Goal: Check status

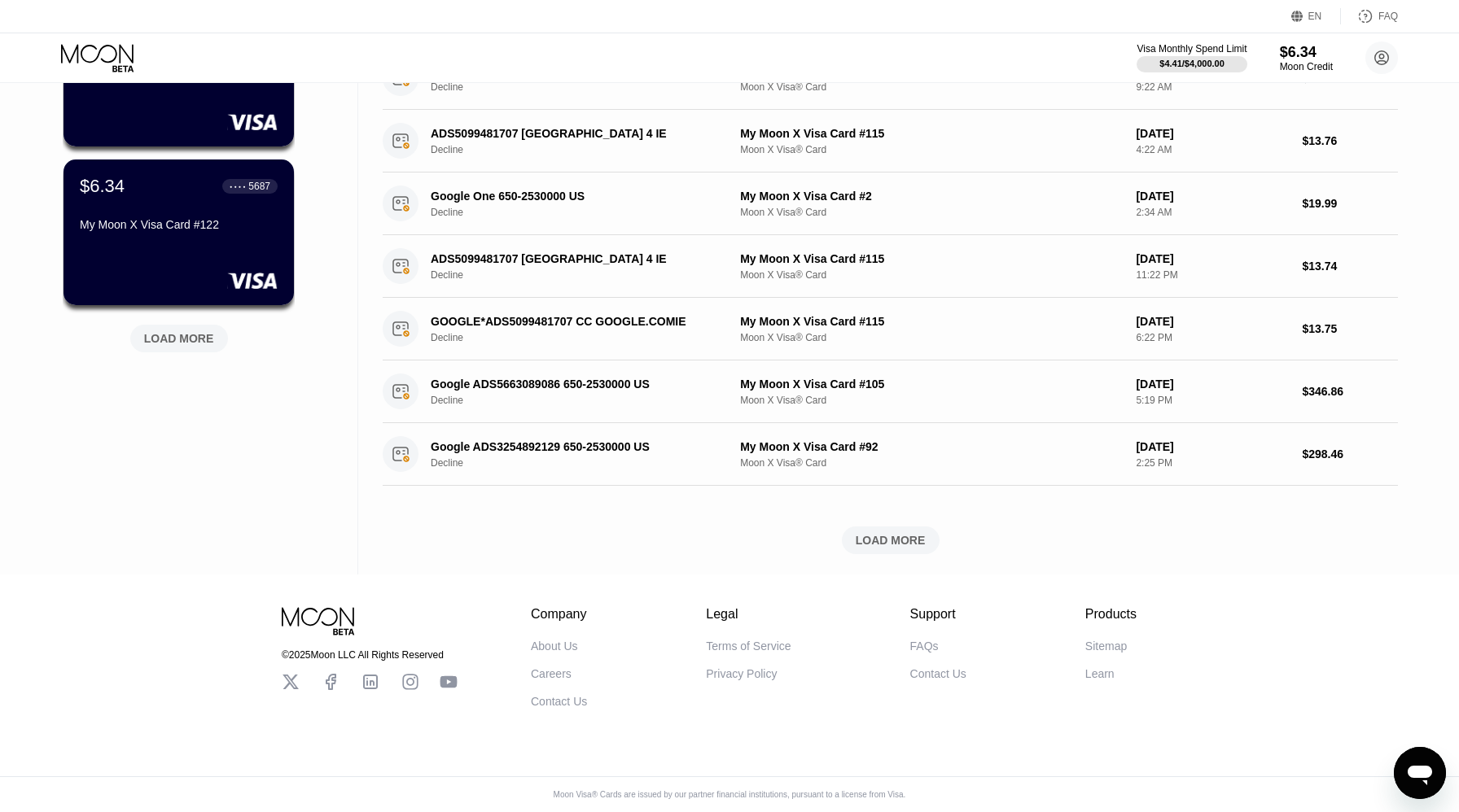
click at [194, 339] on div "LOAD MORE" at bounding box center [179, 338] width 70 height 14
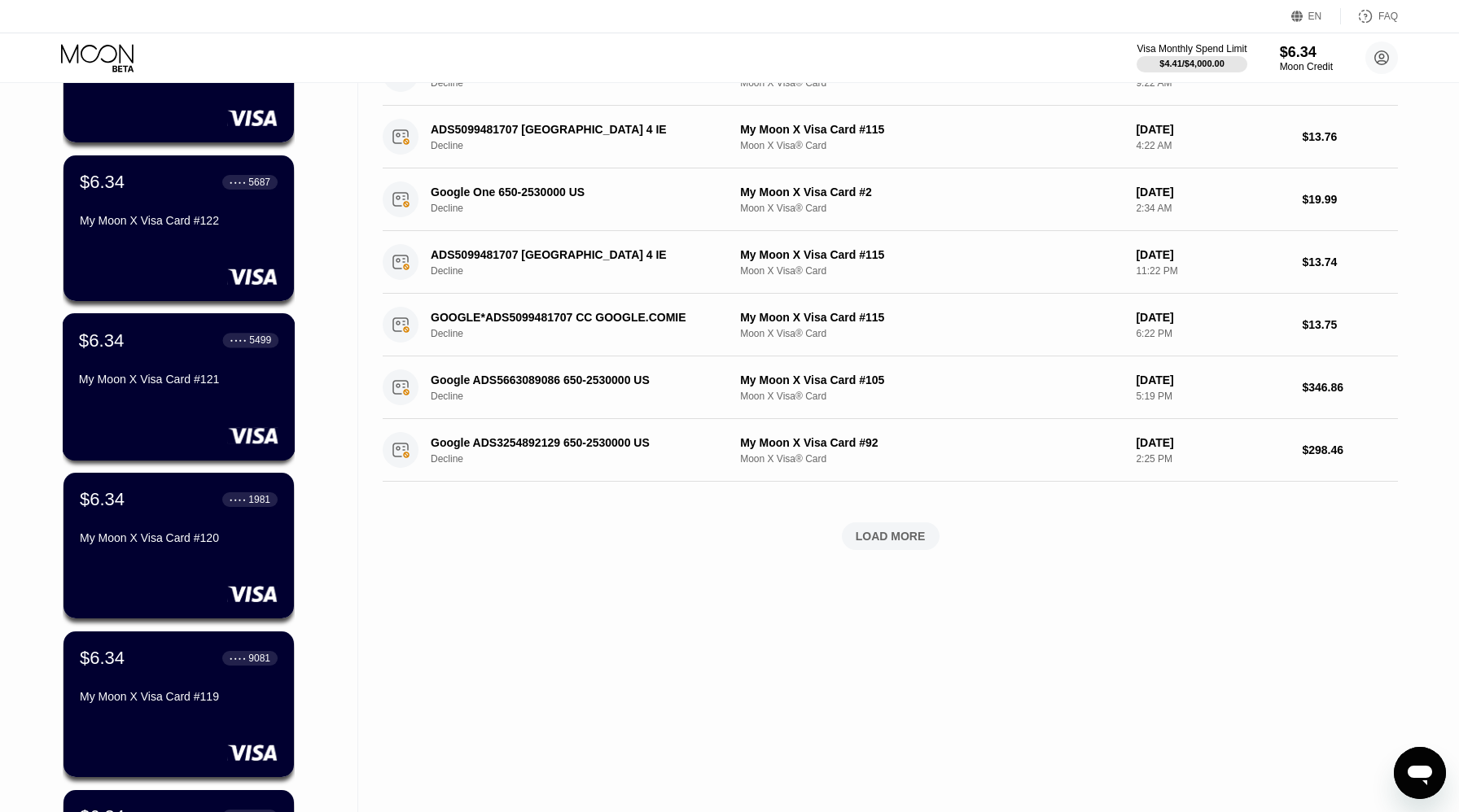
scroll to position [1295, 0]
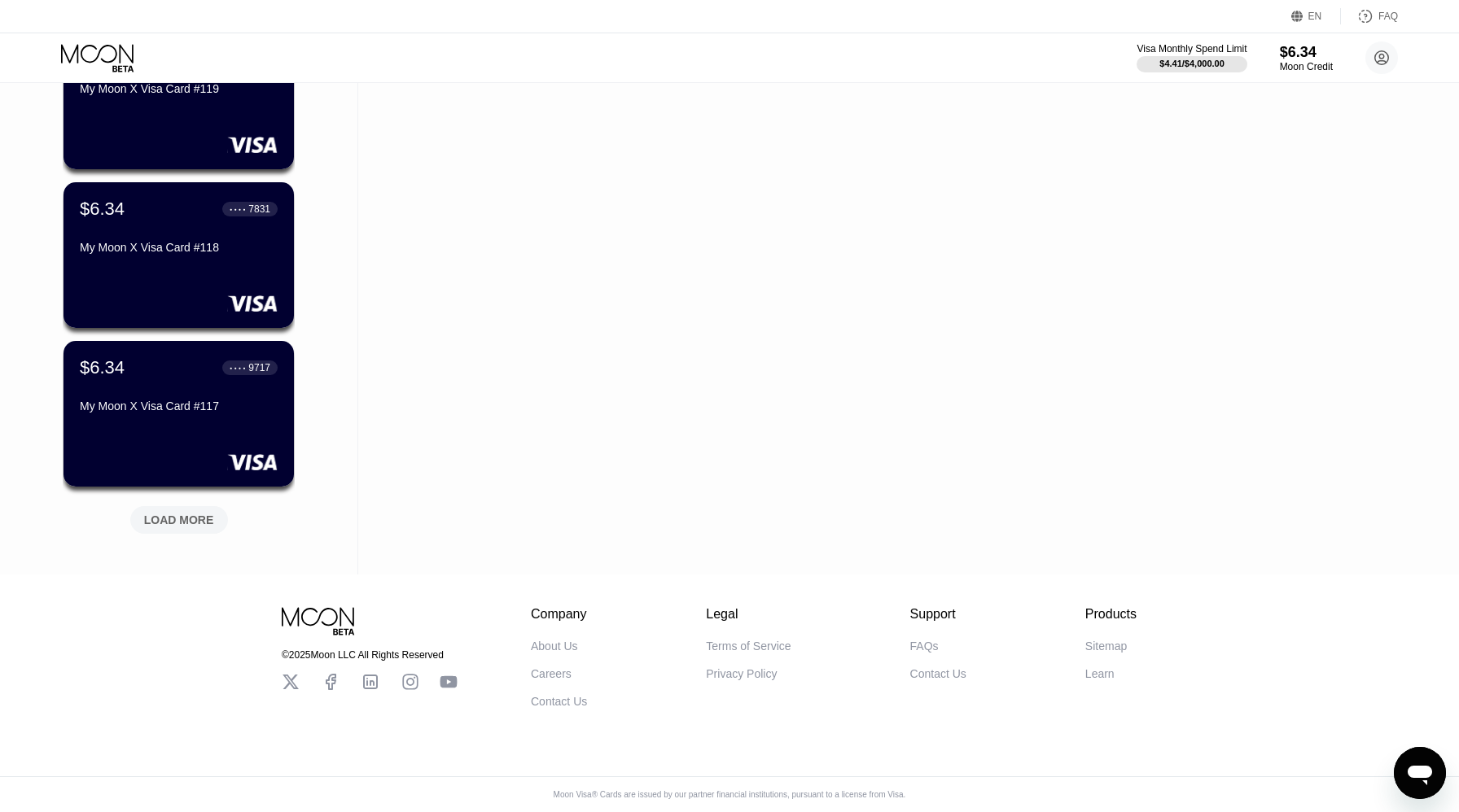
click at [180, 513] on div "LOAD MORE" at bounding box center [179, 520] width 70 height 14
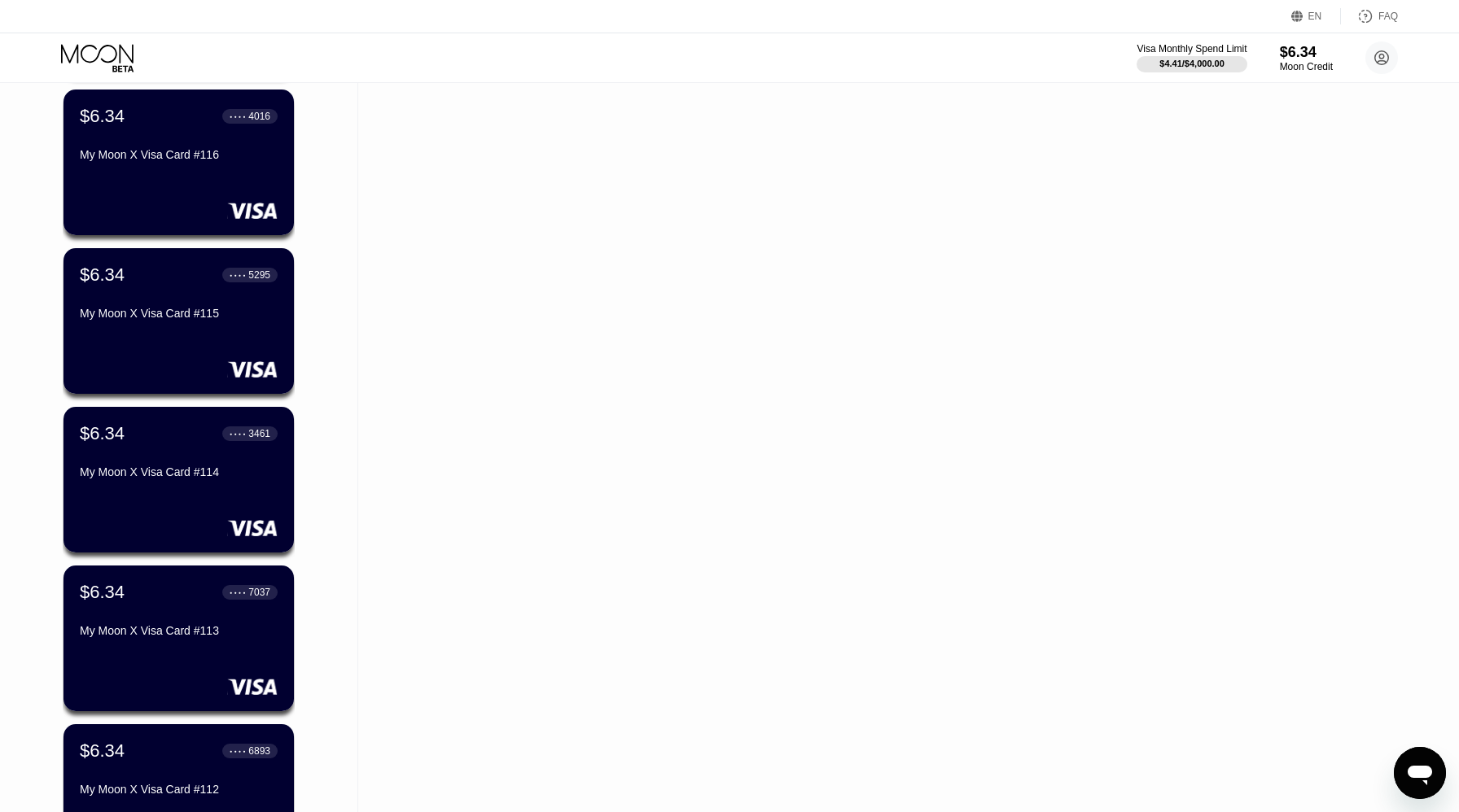
scroll to position [2089, 0]
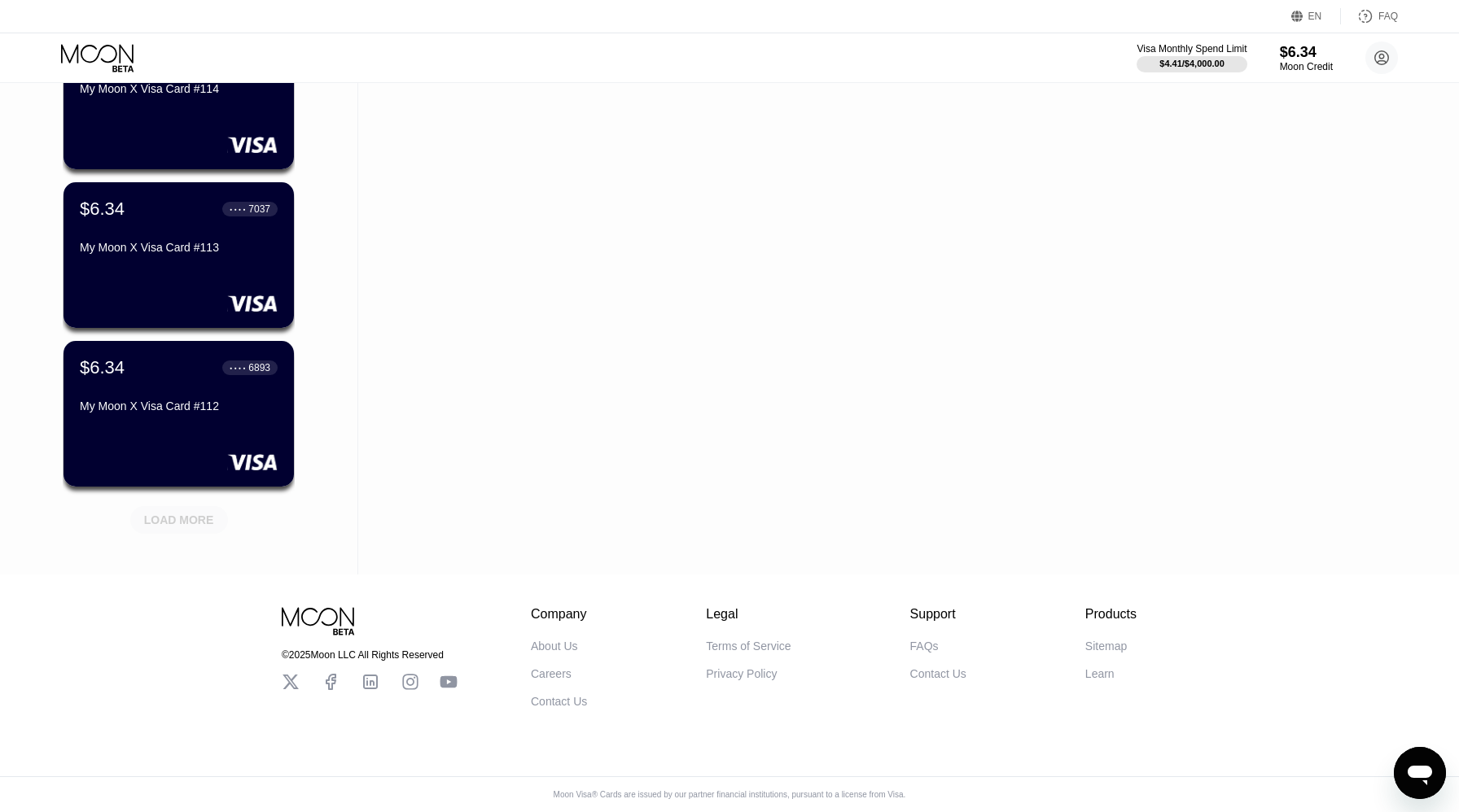
click at [191, 518] on div "LOAD MORE" at bounding box center [179, 520] width 70 height 14
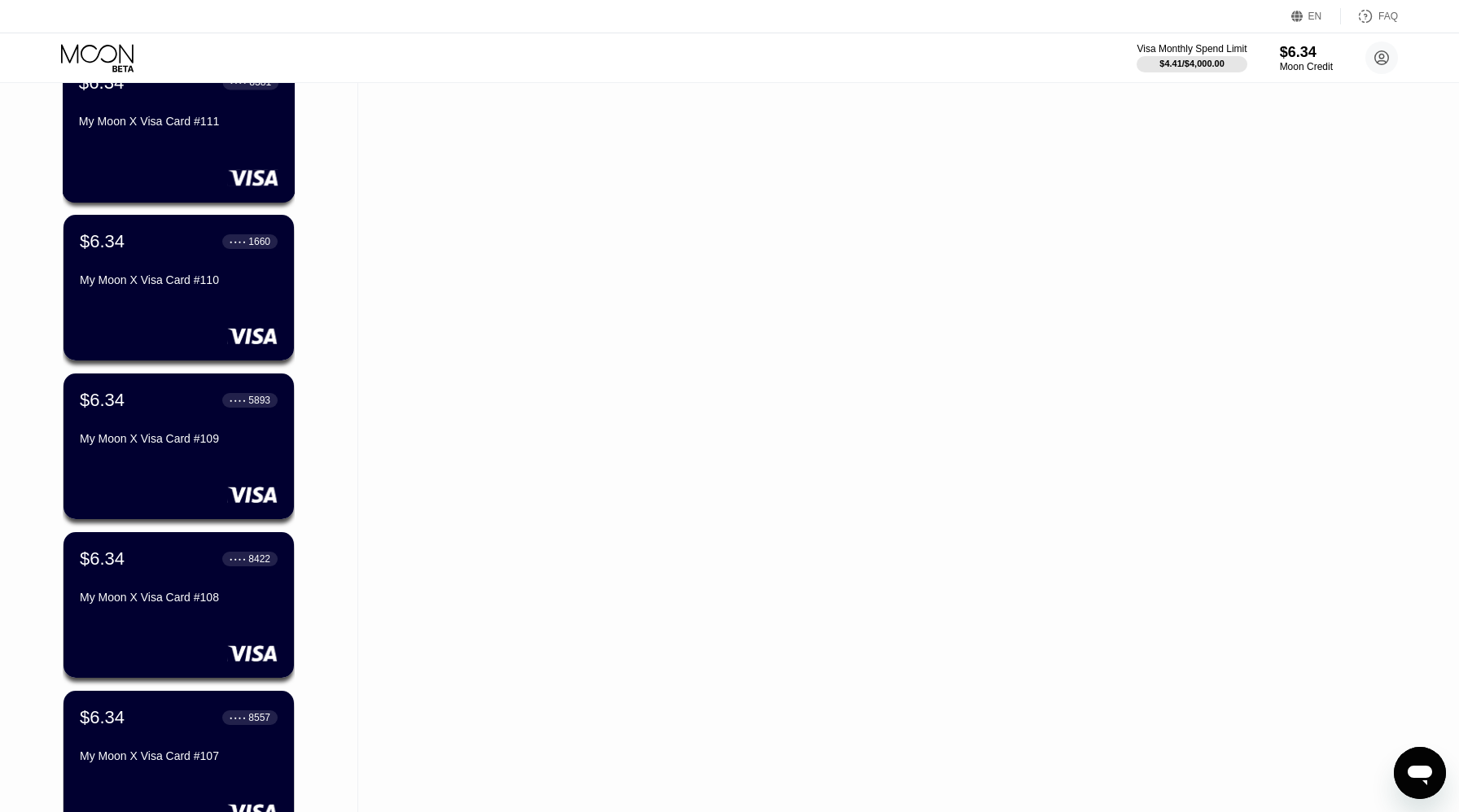
scroll to position [2883, 0]
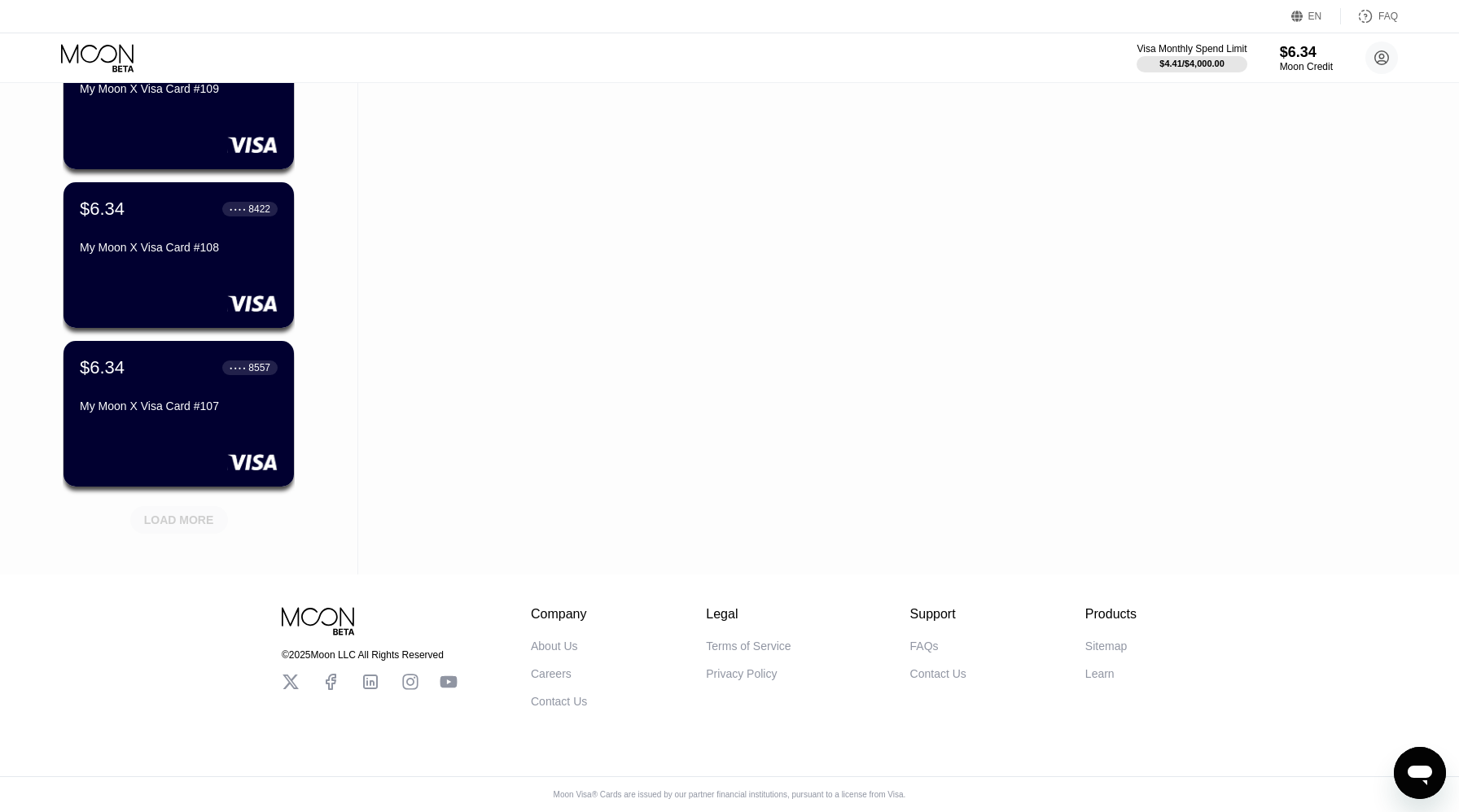
click at [194, 520] on div "LOAD MORE" at bounding box center [179, 520] width 70 height 14
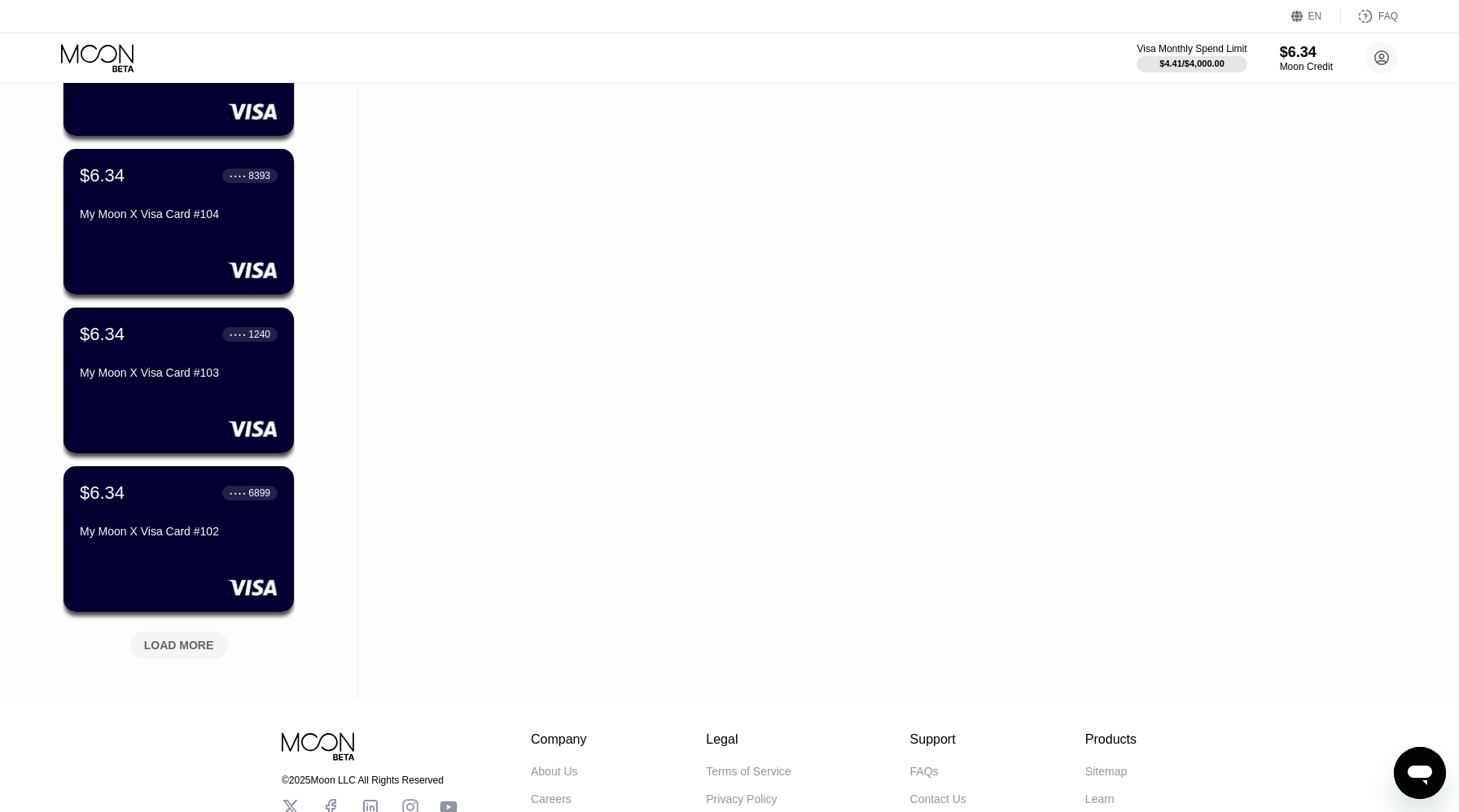
scroll to position [3676, 0]
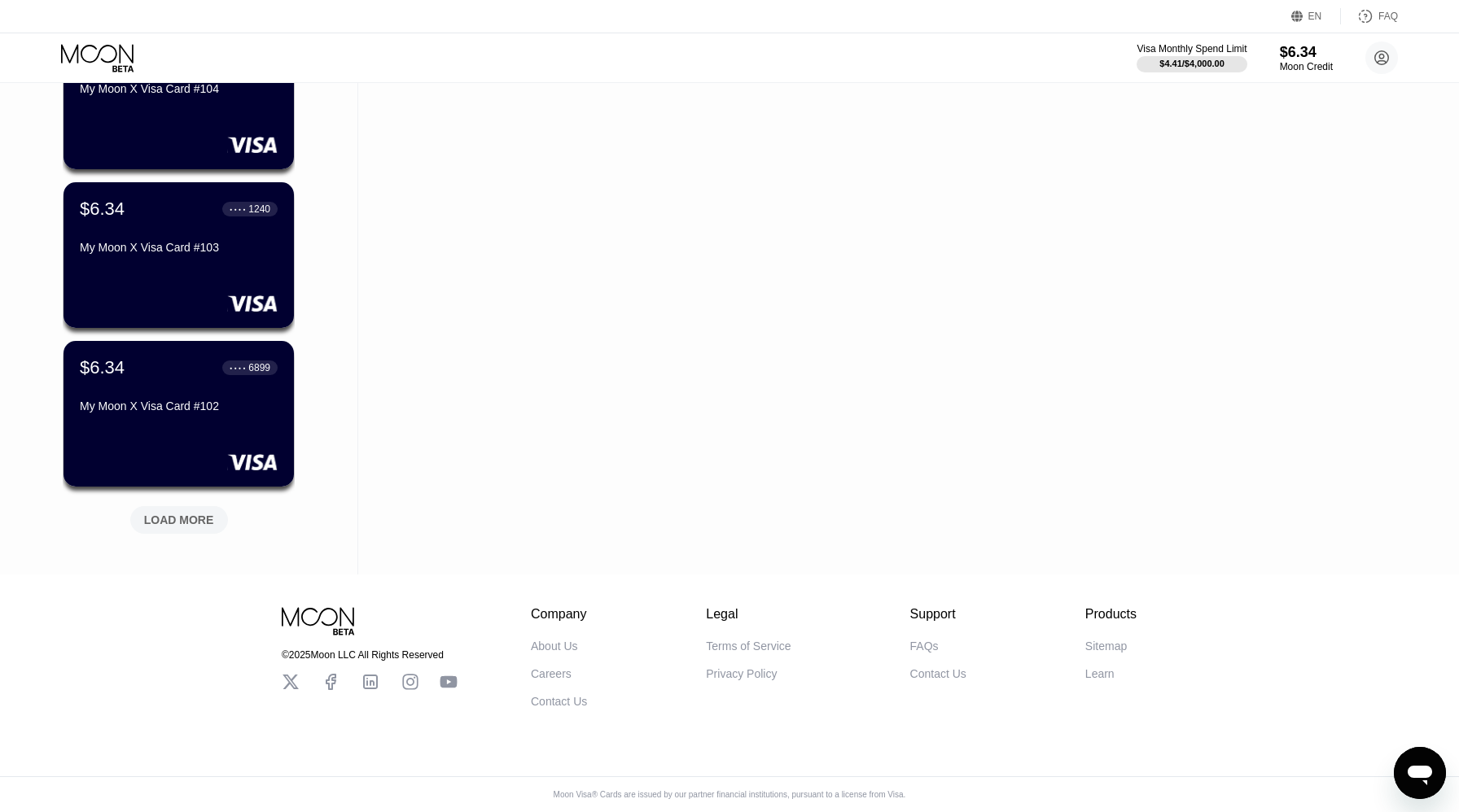
click at [194, 520] on div "LOAD MORE" at bounding box center [179, 520] width 70 height 14
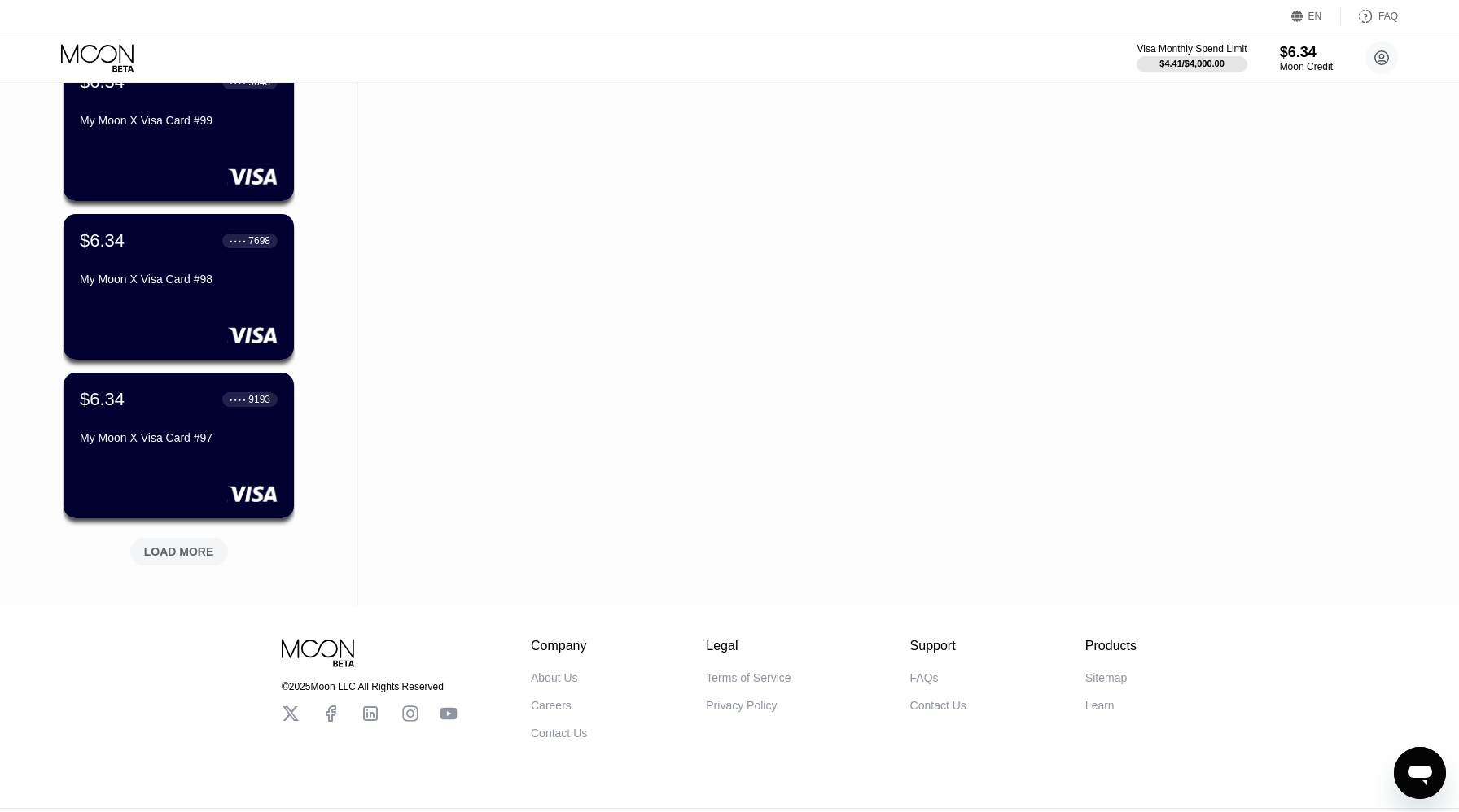
scroll to position [4470, 0]
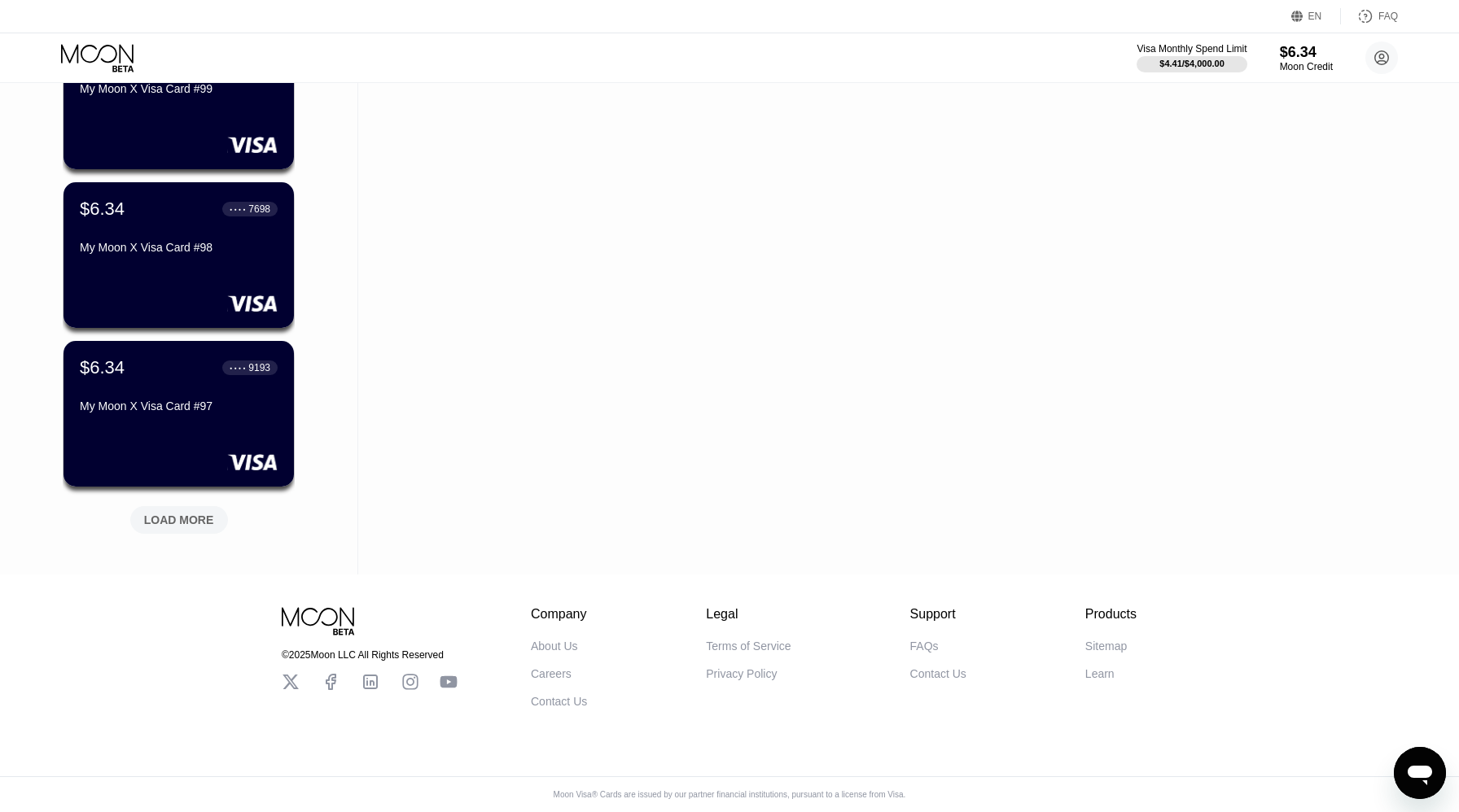
click at [194, 520] on div "LOAD MORE" at bounding box center [179, 520] width 70 height 14
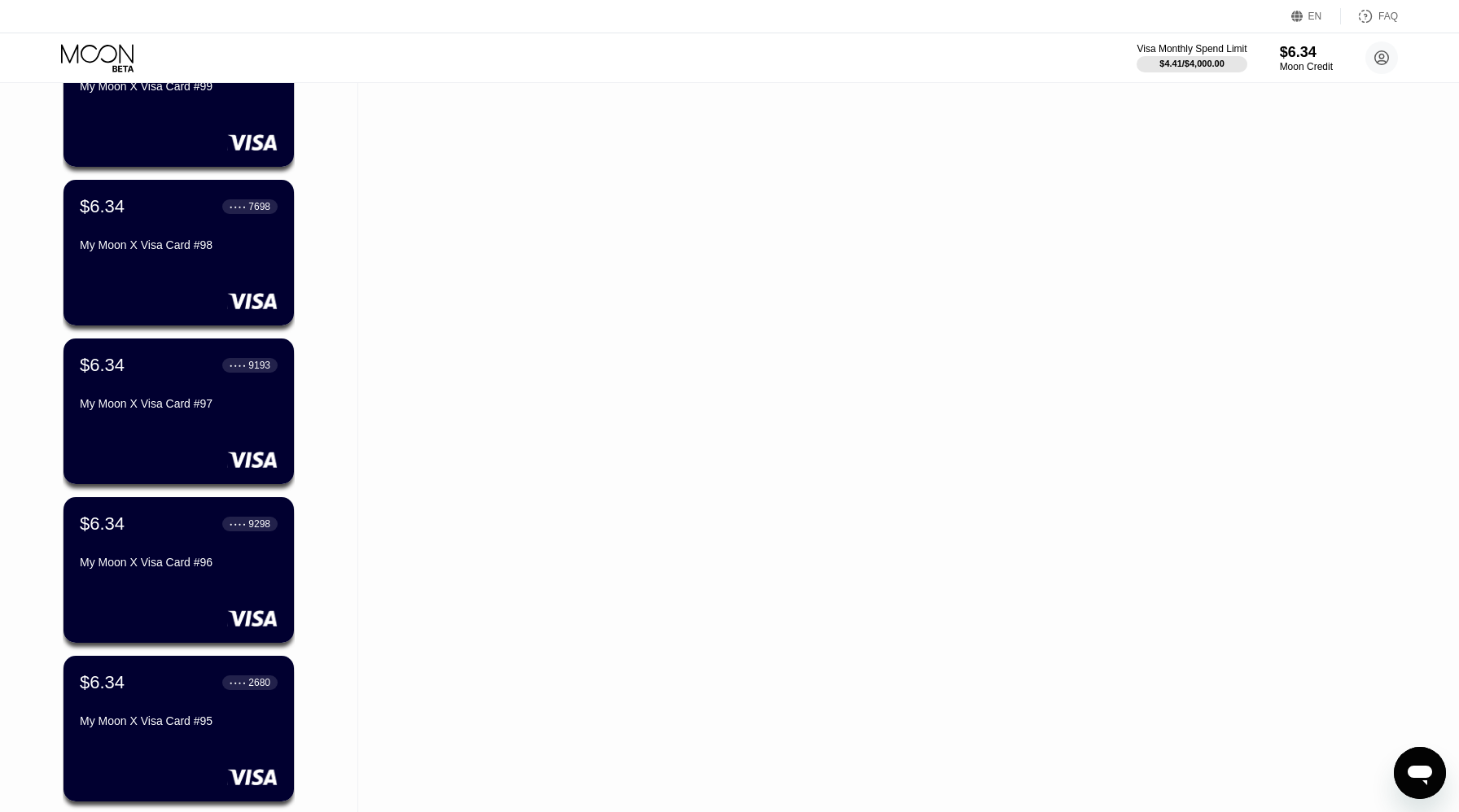
scroll to position [5264, 0]
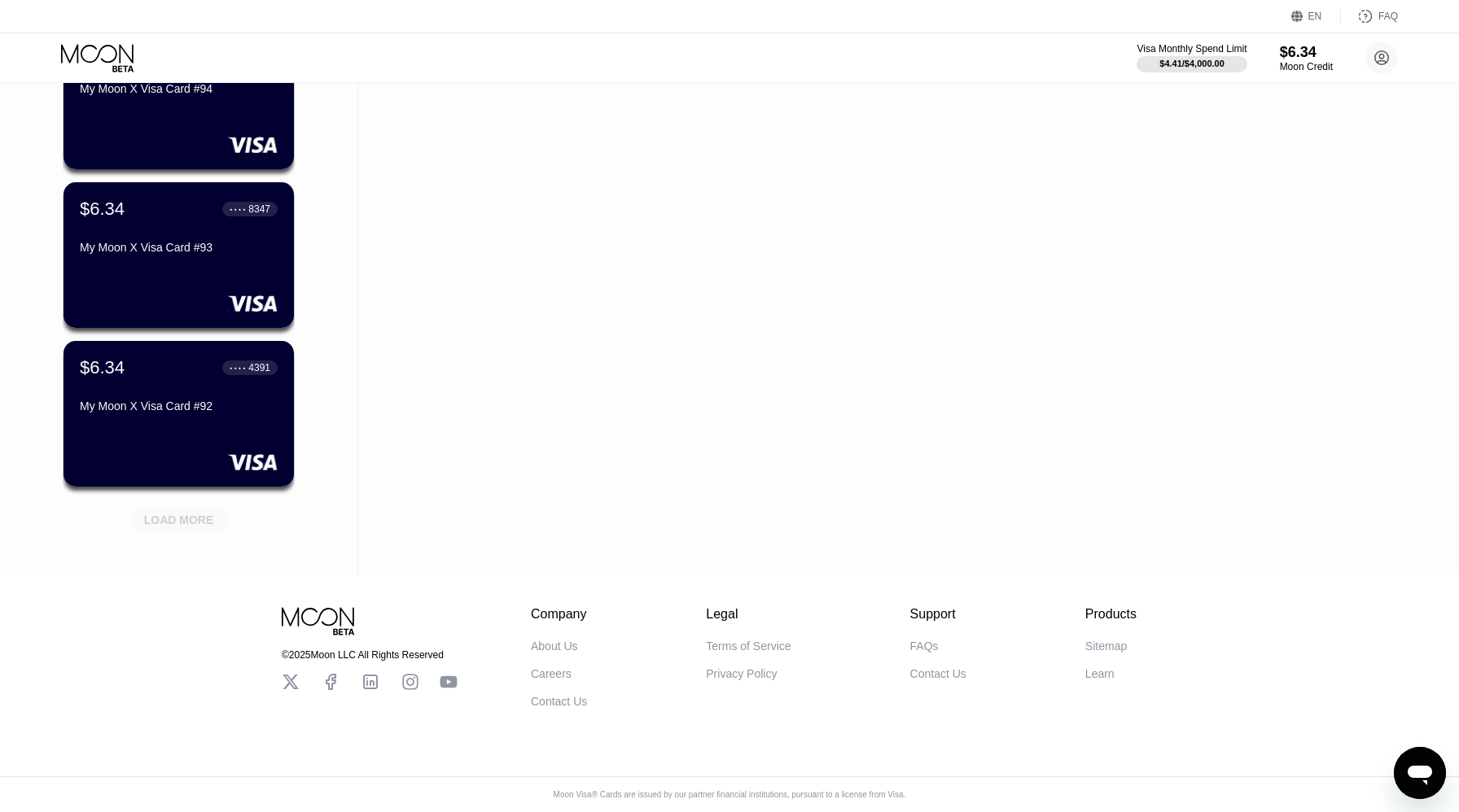
click at [194, 520] on div "LOAD MORE" at bounding box center [179, 520] width 70 height 14
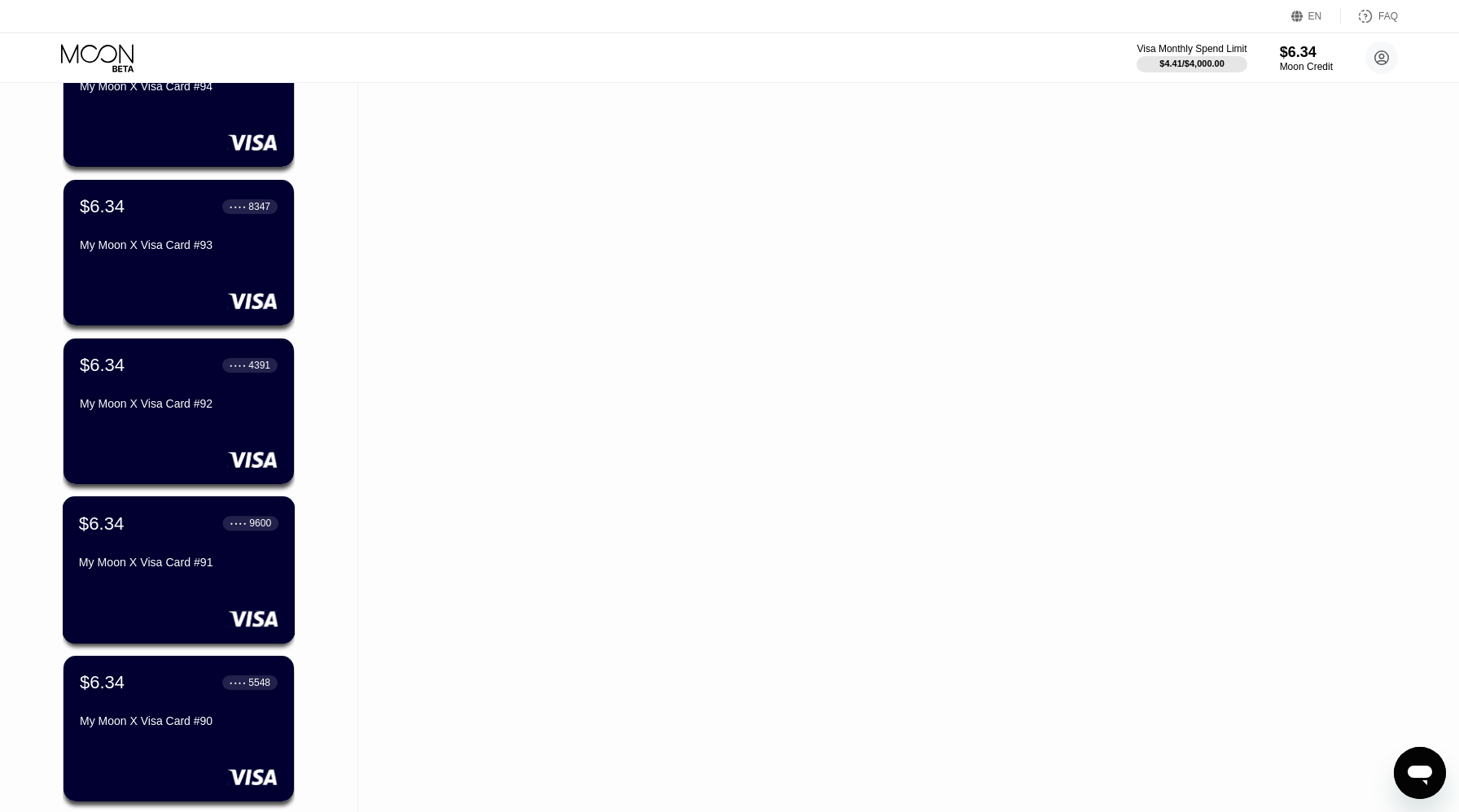
scroll to position [6057, 0]
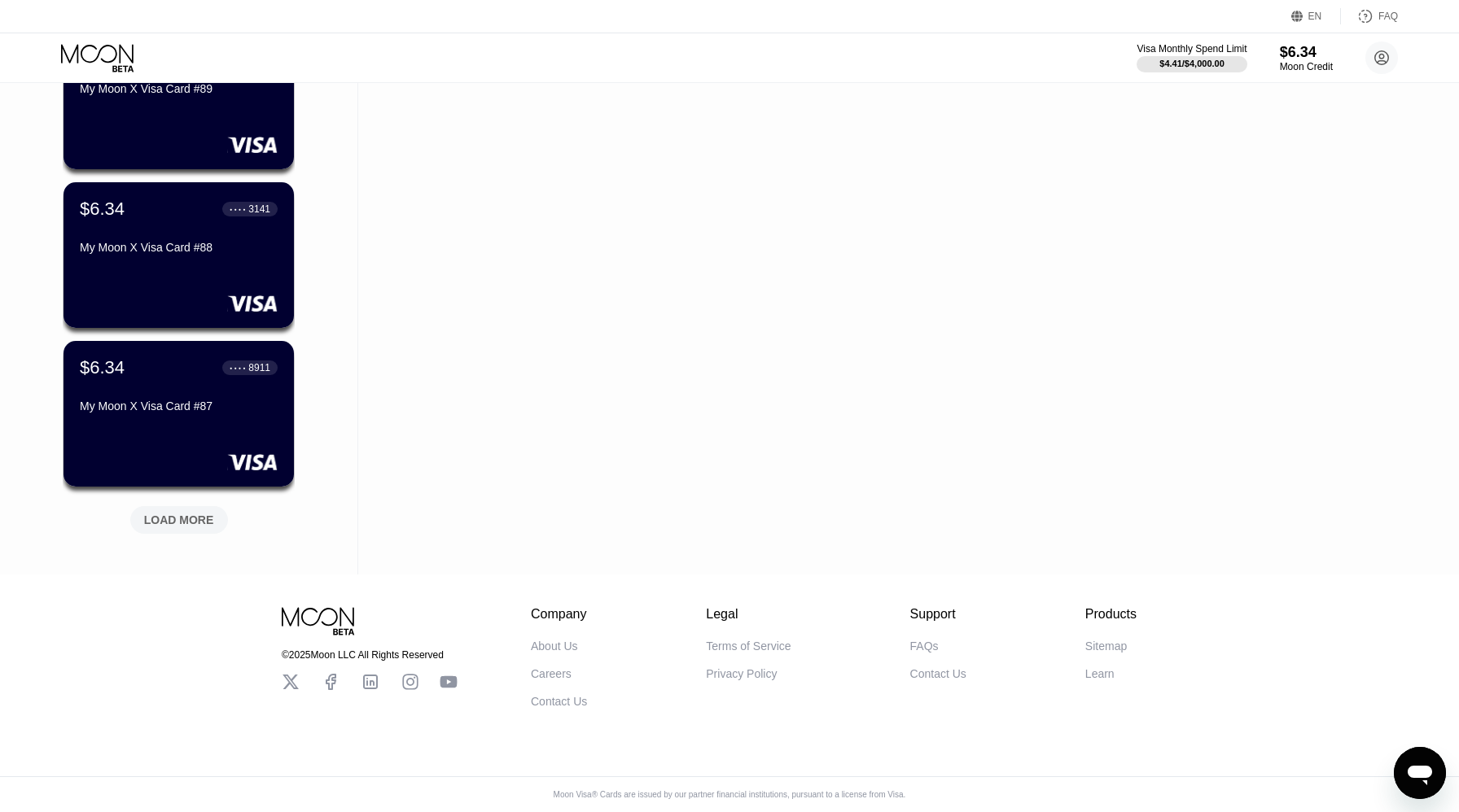
click at [194, 520] on div "LOAD MORE" at bounding box center [179, 520] width 70 height 14
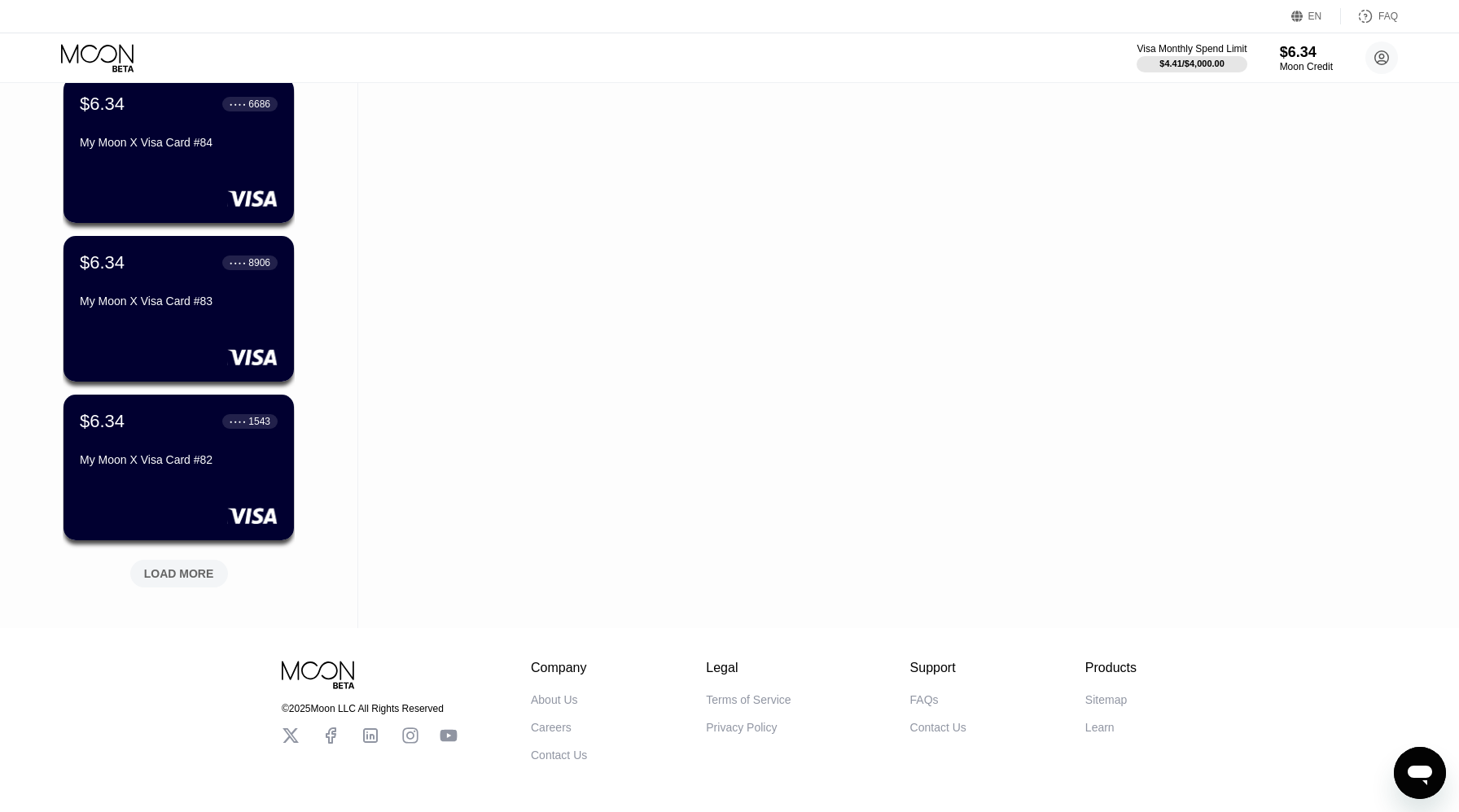
scroll to position [6851, 0]
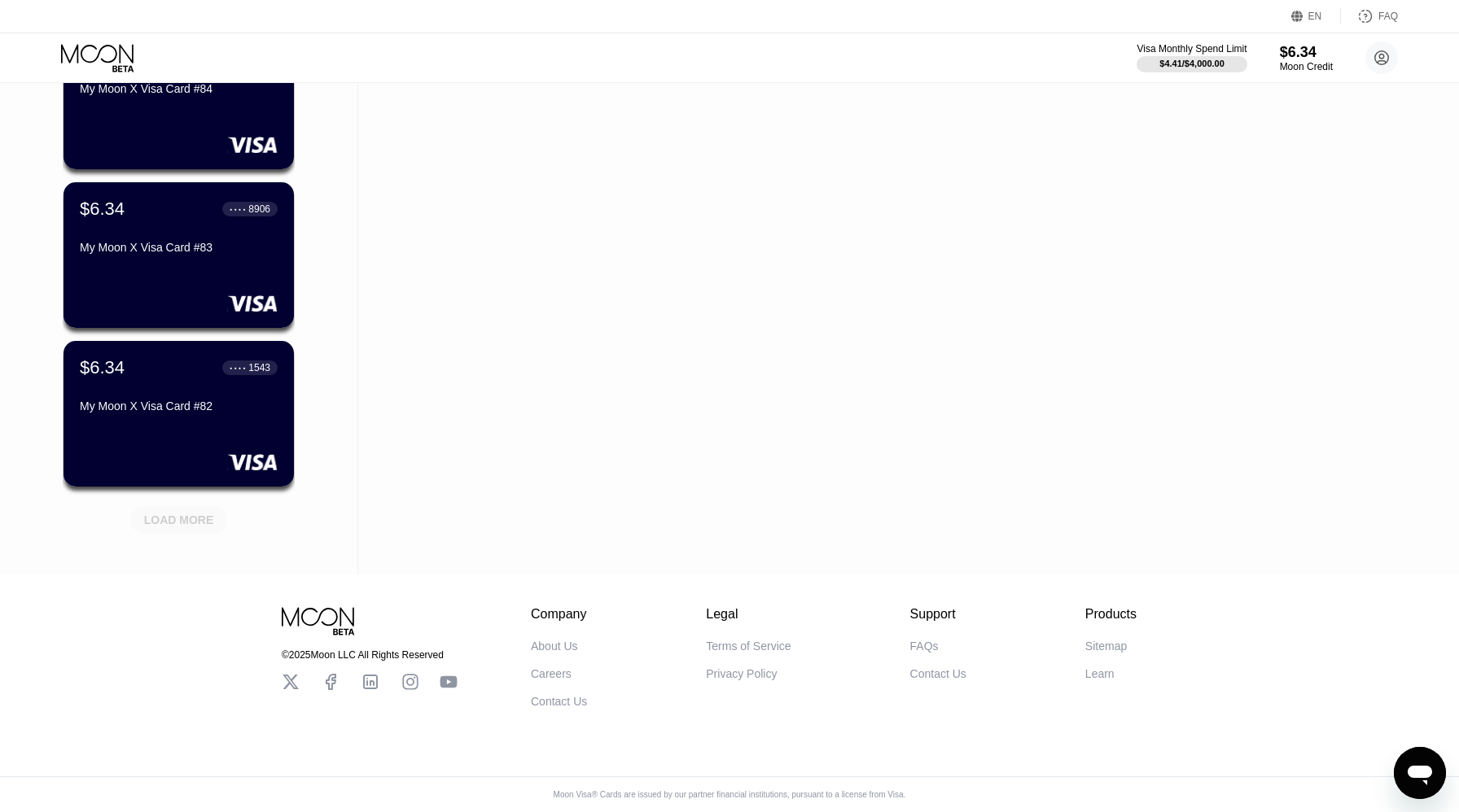
click at [194, 520] on div "LOAD MORE" at bounding box center [179, 520] width 70 height 14
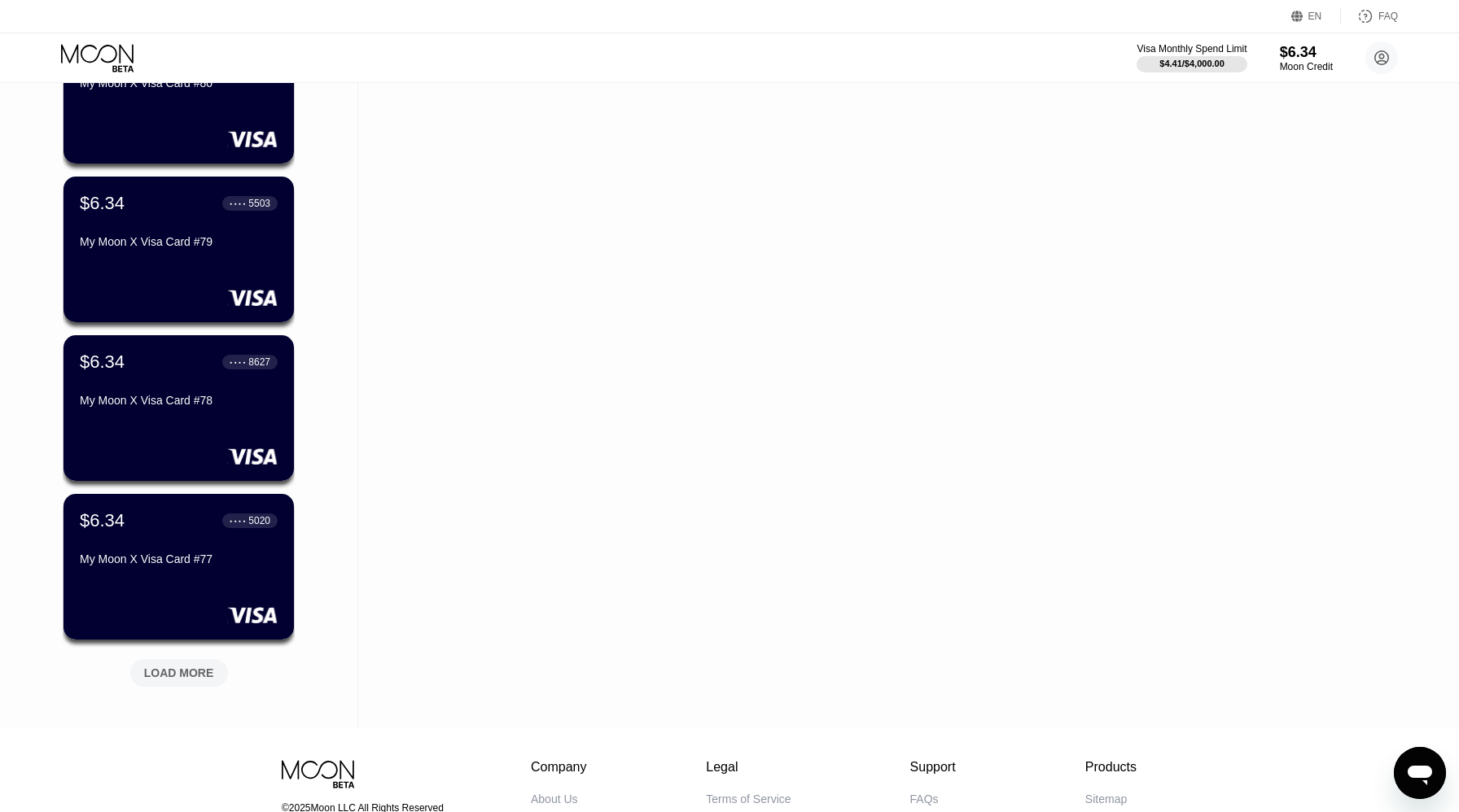
scroll to position [7644, 0]
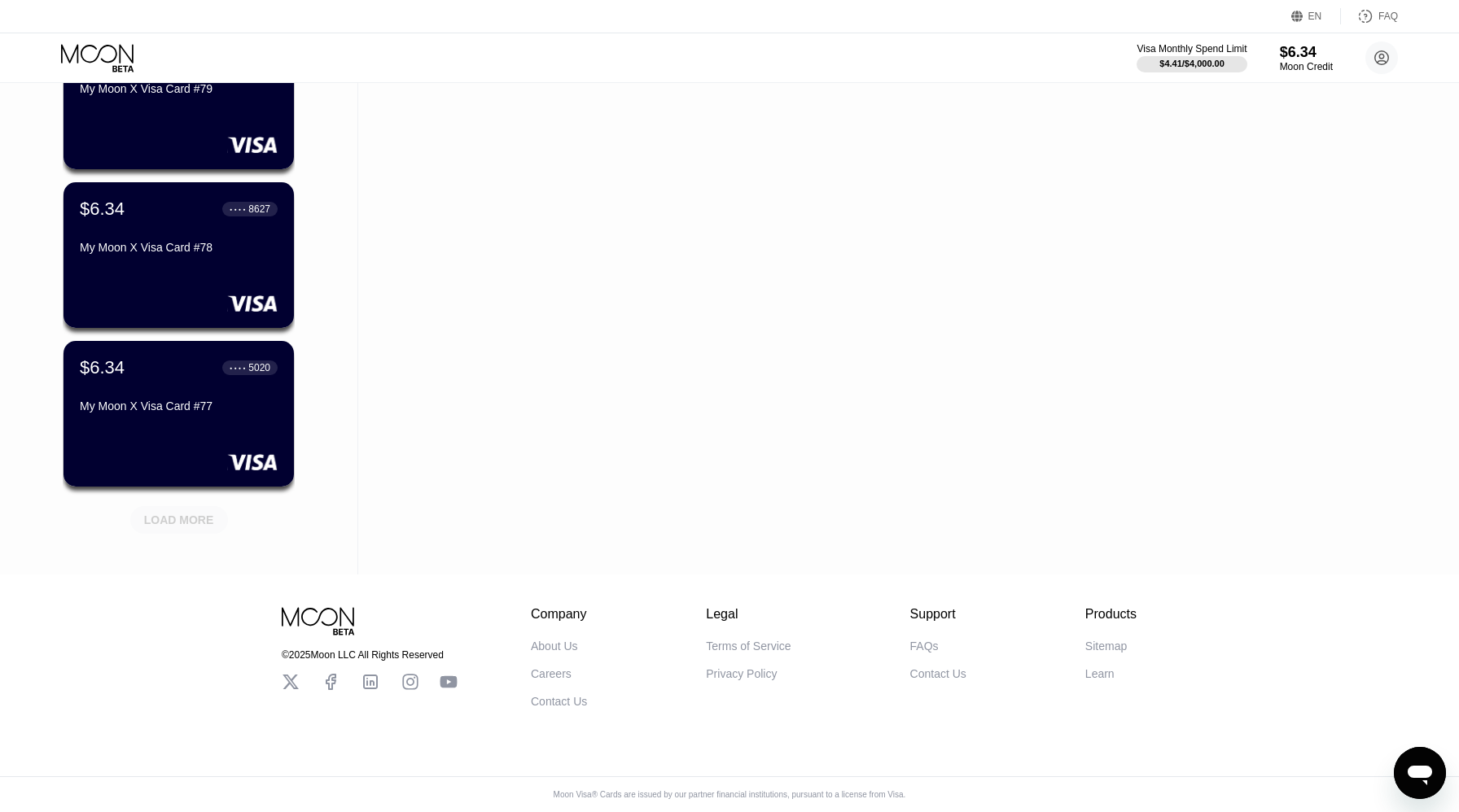
click at [194, 520] on div "LOAD MORE" at bounding box center [179, 520] width 70 height 14
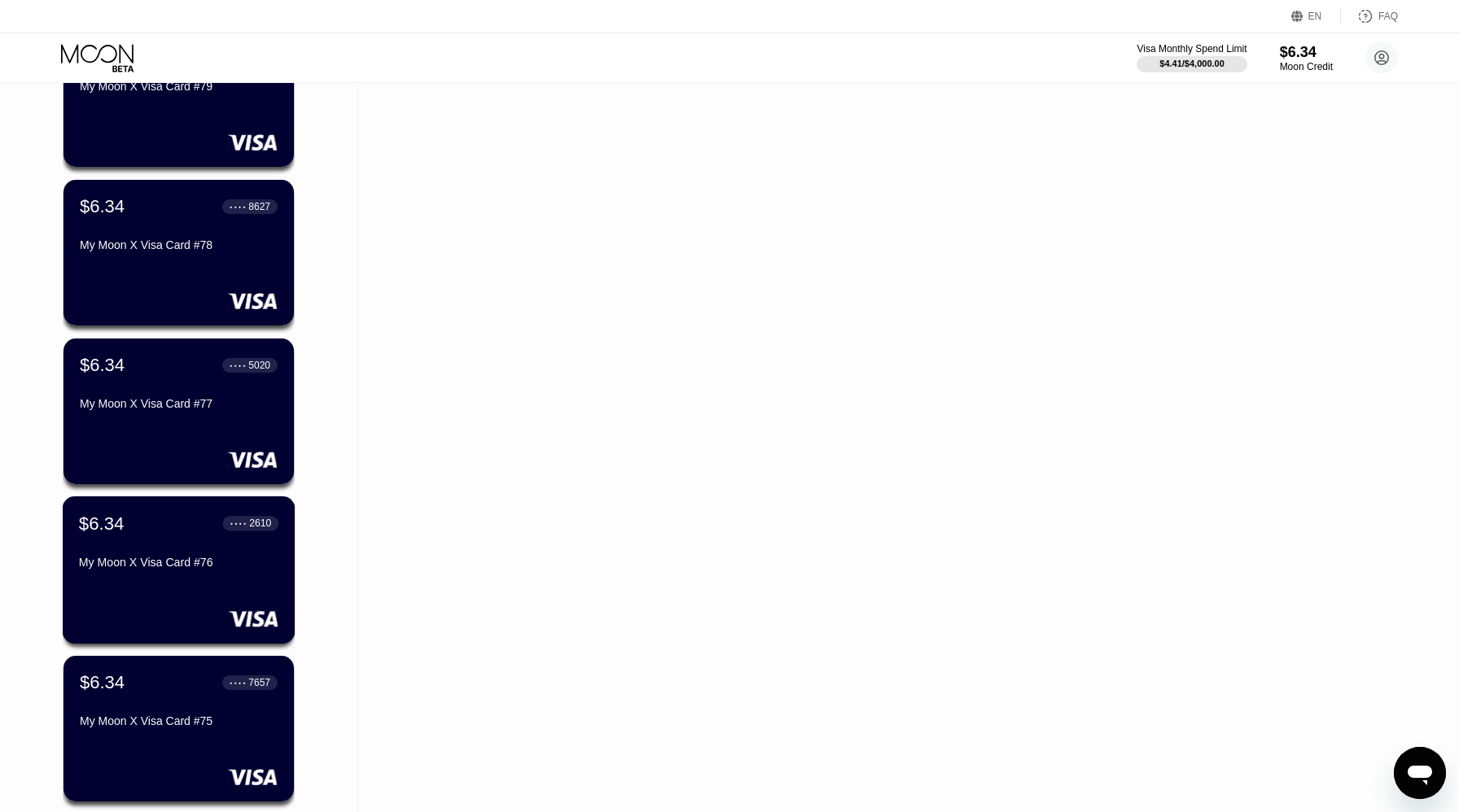
scroll to position [8439, 0]
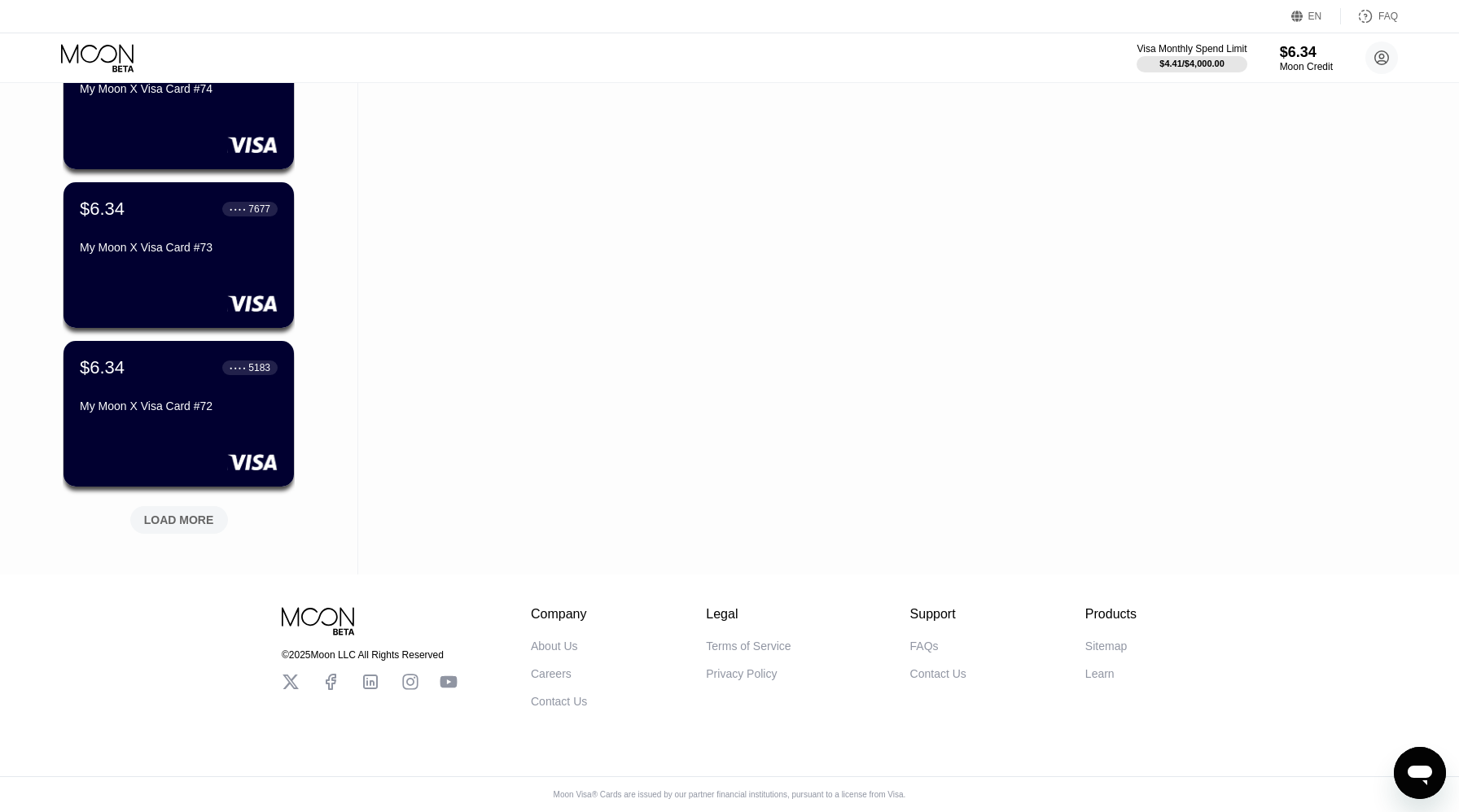
click at [194, 520] on div "LOAD MORE" at bounding box center [179, 520] width 70 height 14
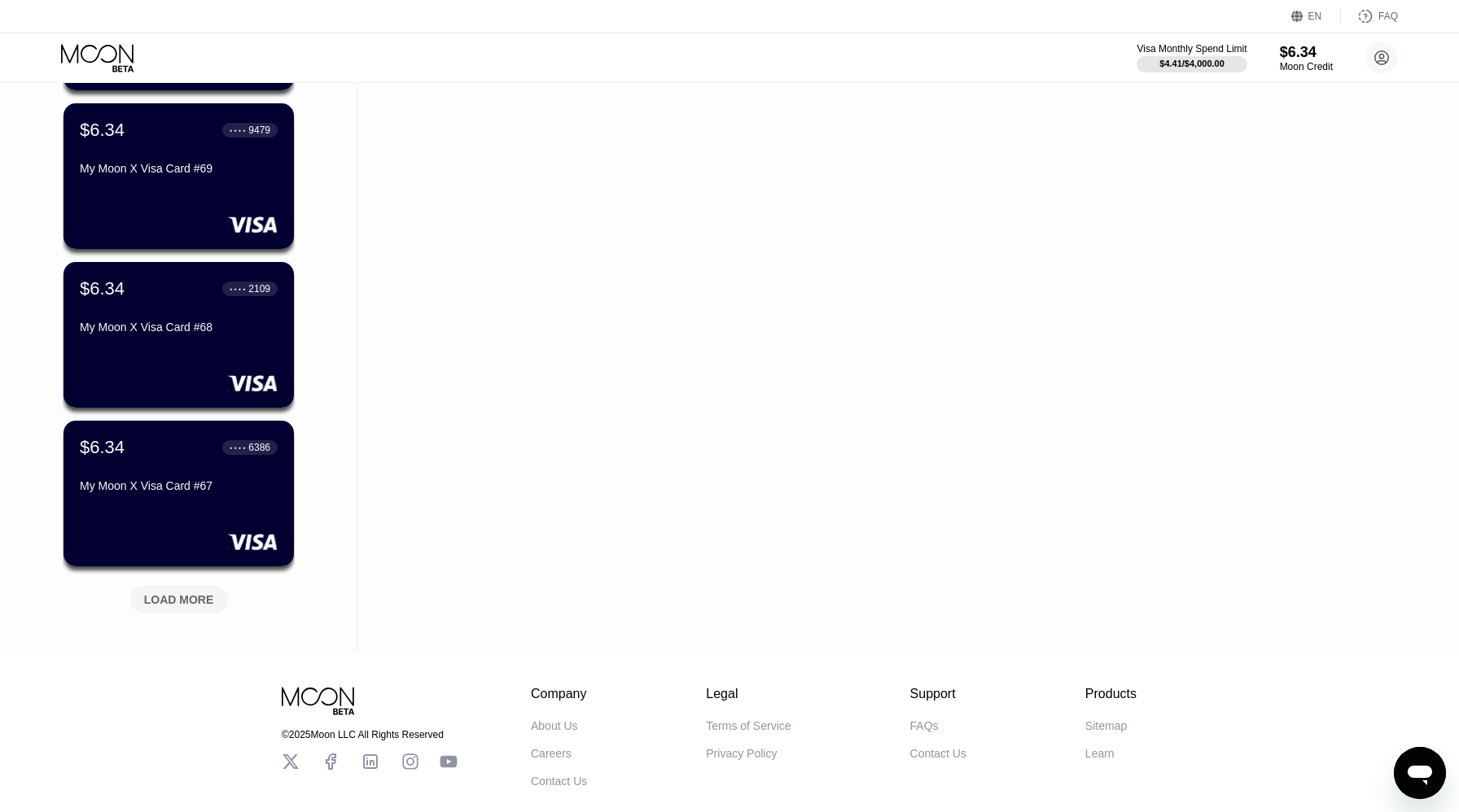
scroll to position [9233, 0]
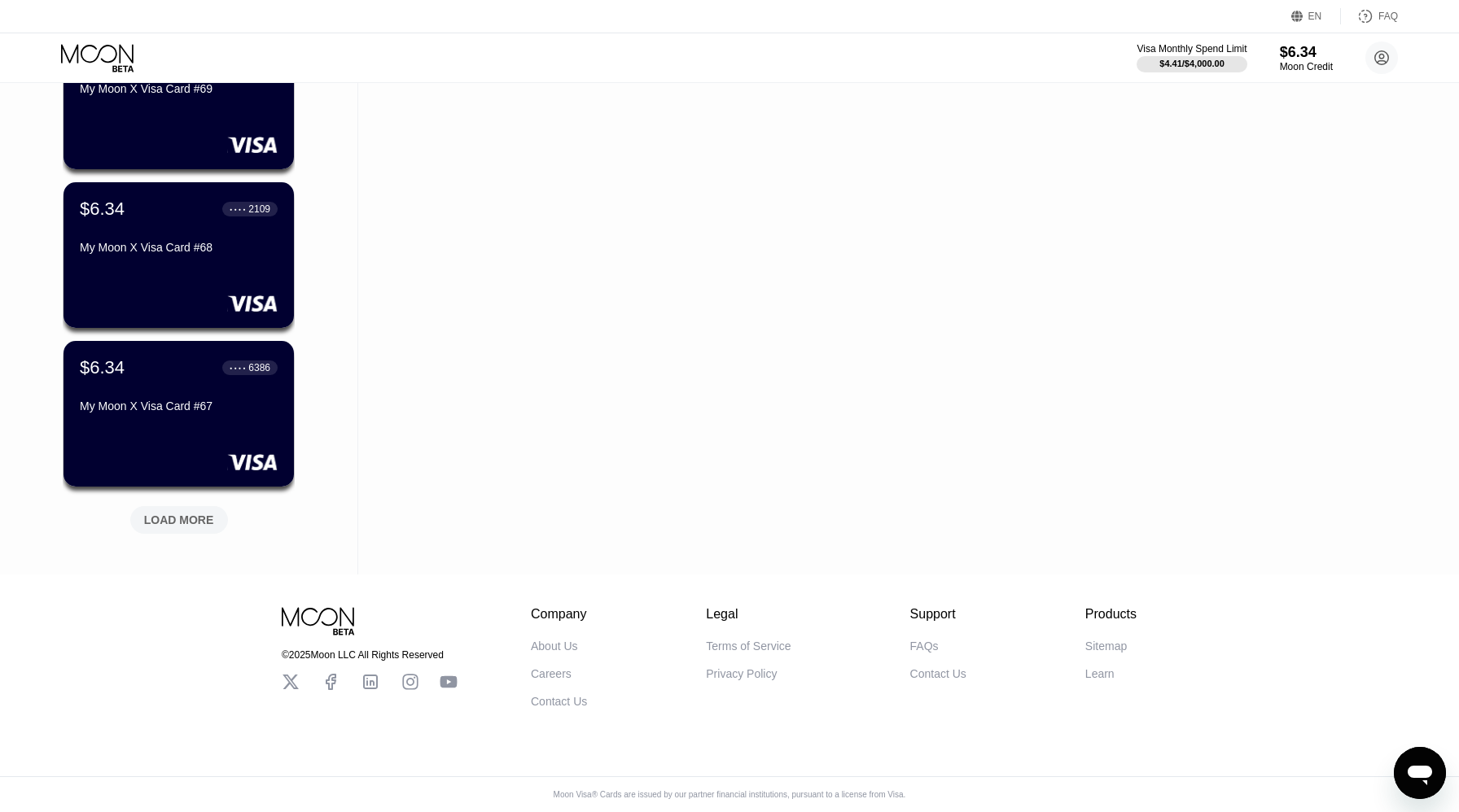
click at [194, 520] on div "LOAD MORE" at bounding box center [179, 520] width 70 height 14
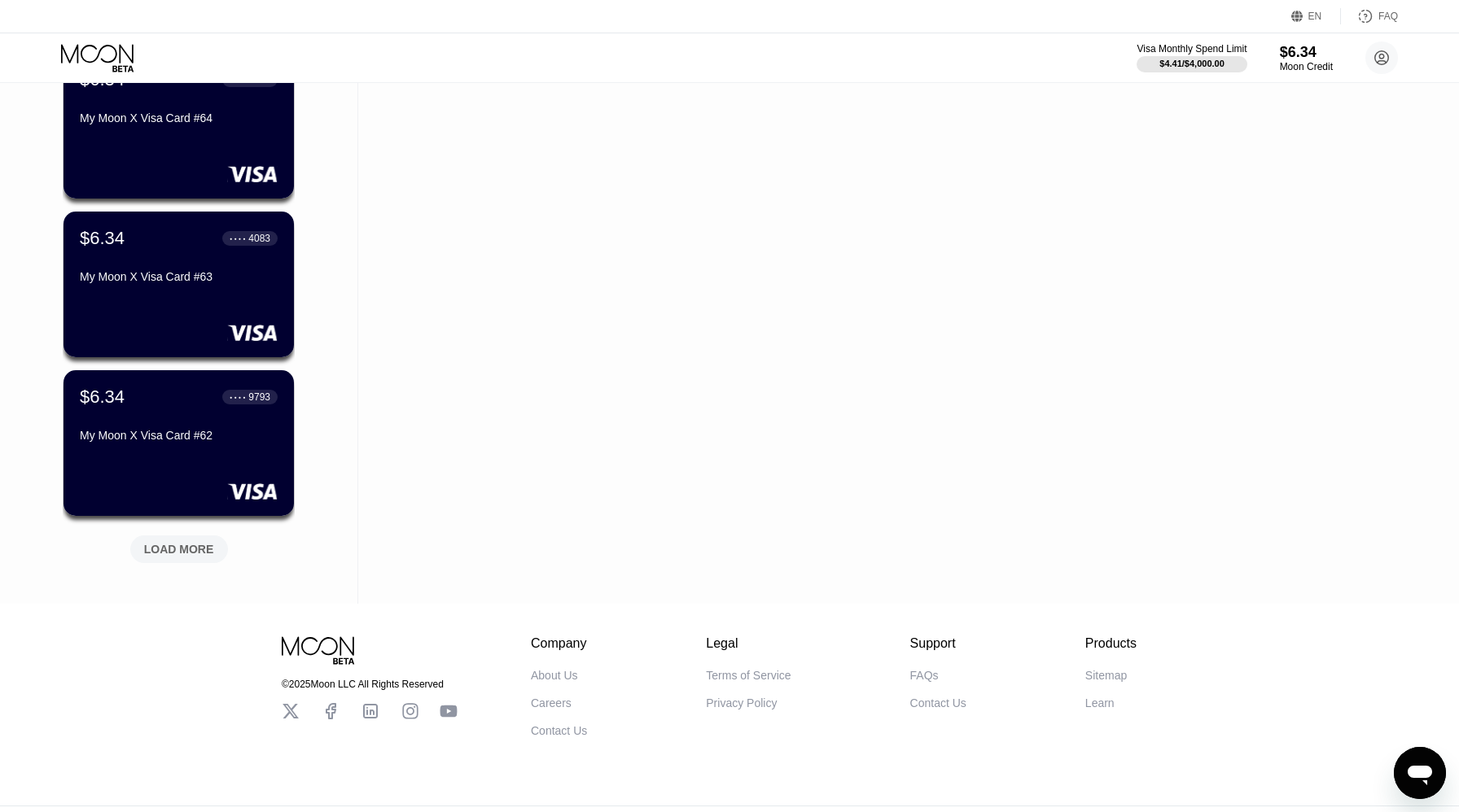
scroll to position [10026, 0]
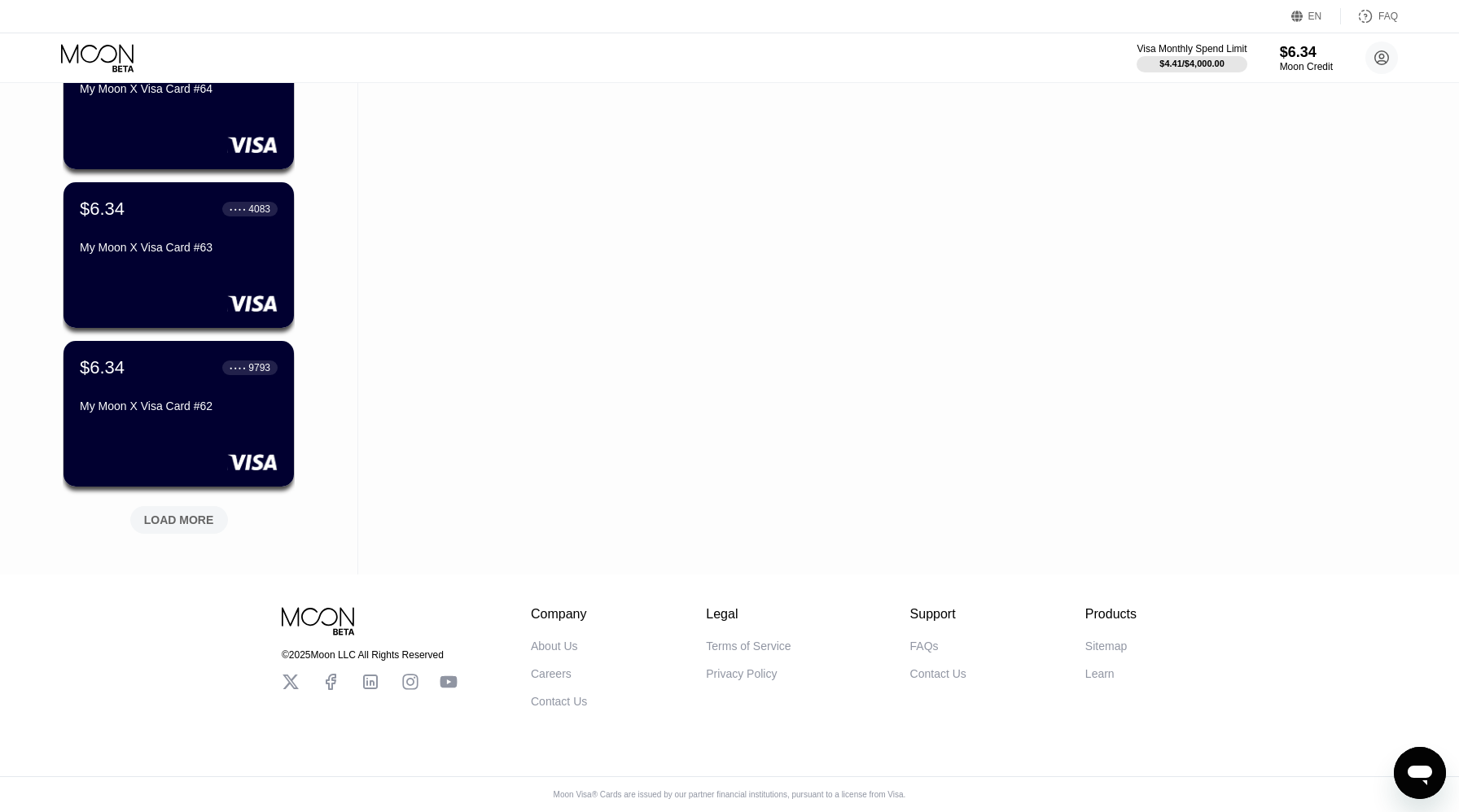
click at [191, 520] on div "LOAD MORE" at bounding box center [179, 520] width 70 height 14
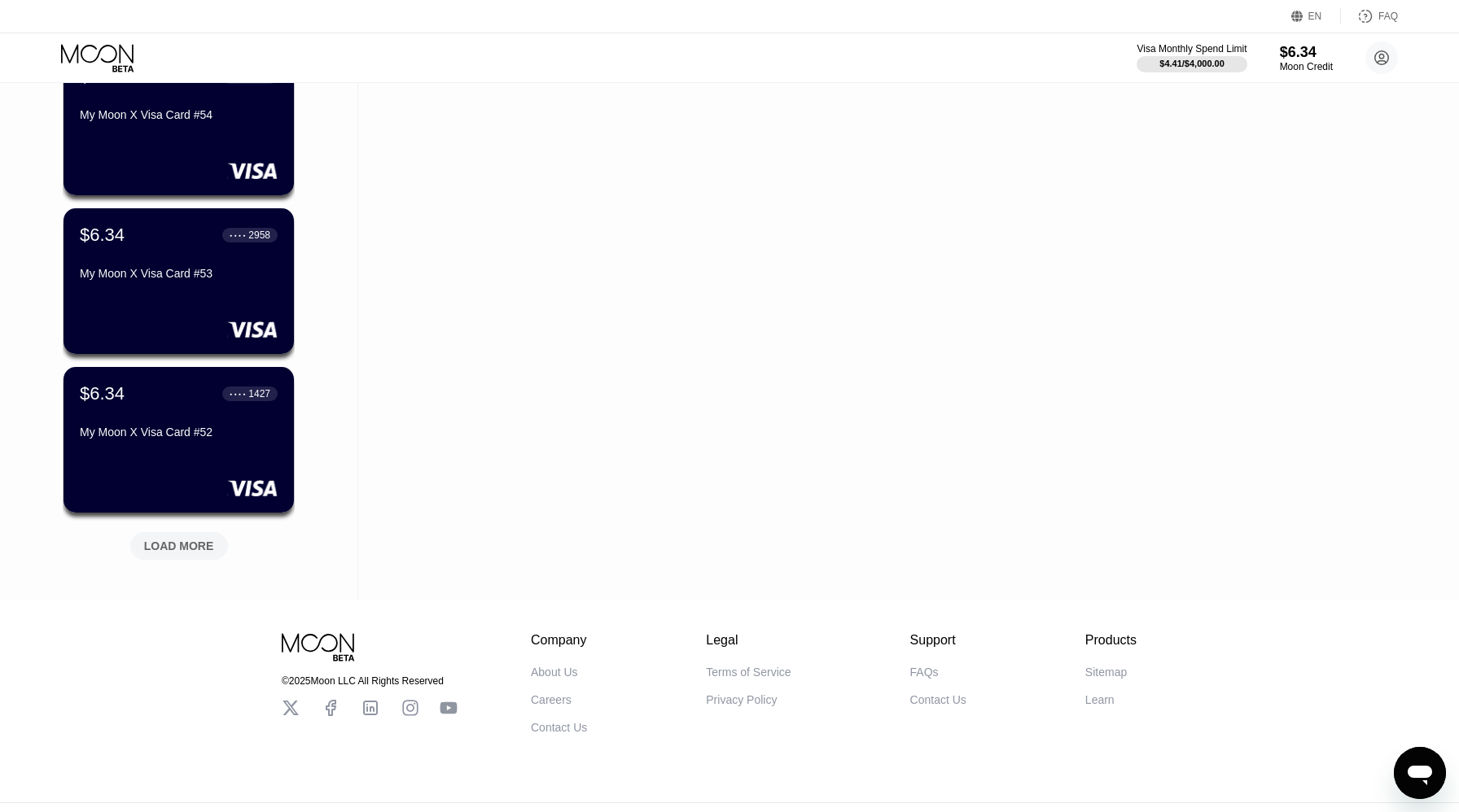
scroll to position [11613, 0]
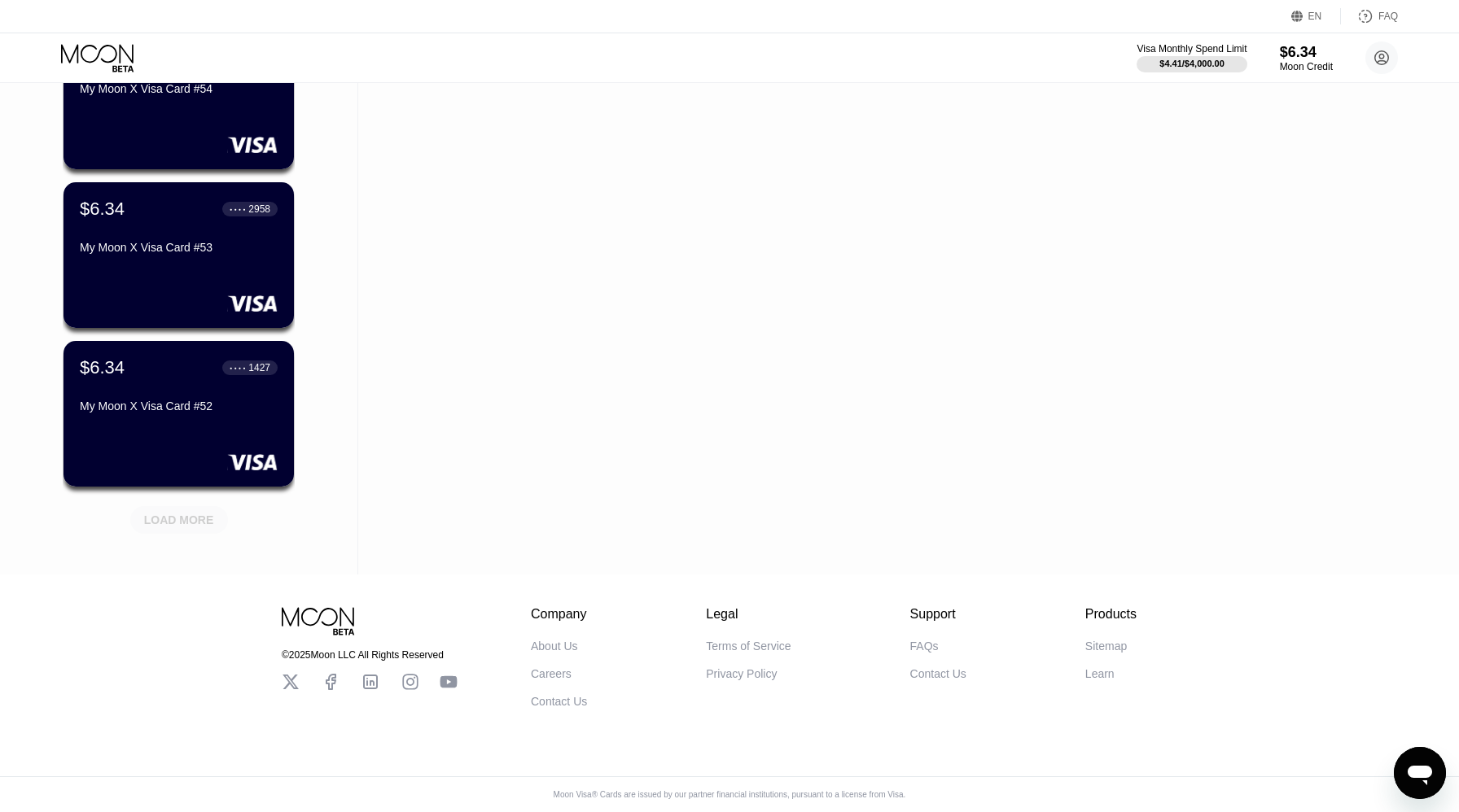
click at [191, 520] on div "LOAD MORE" at bounding box center [179, 520] width 70 height 14
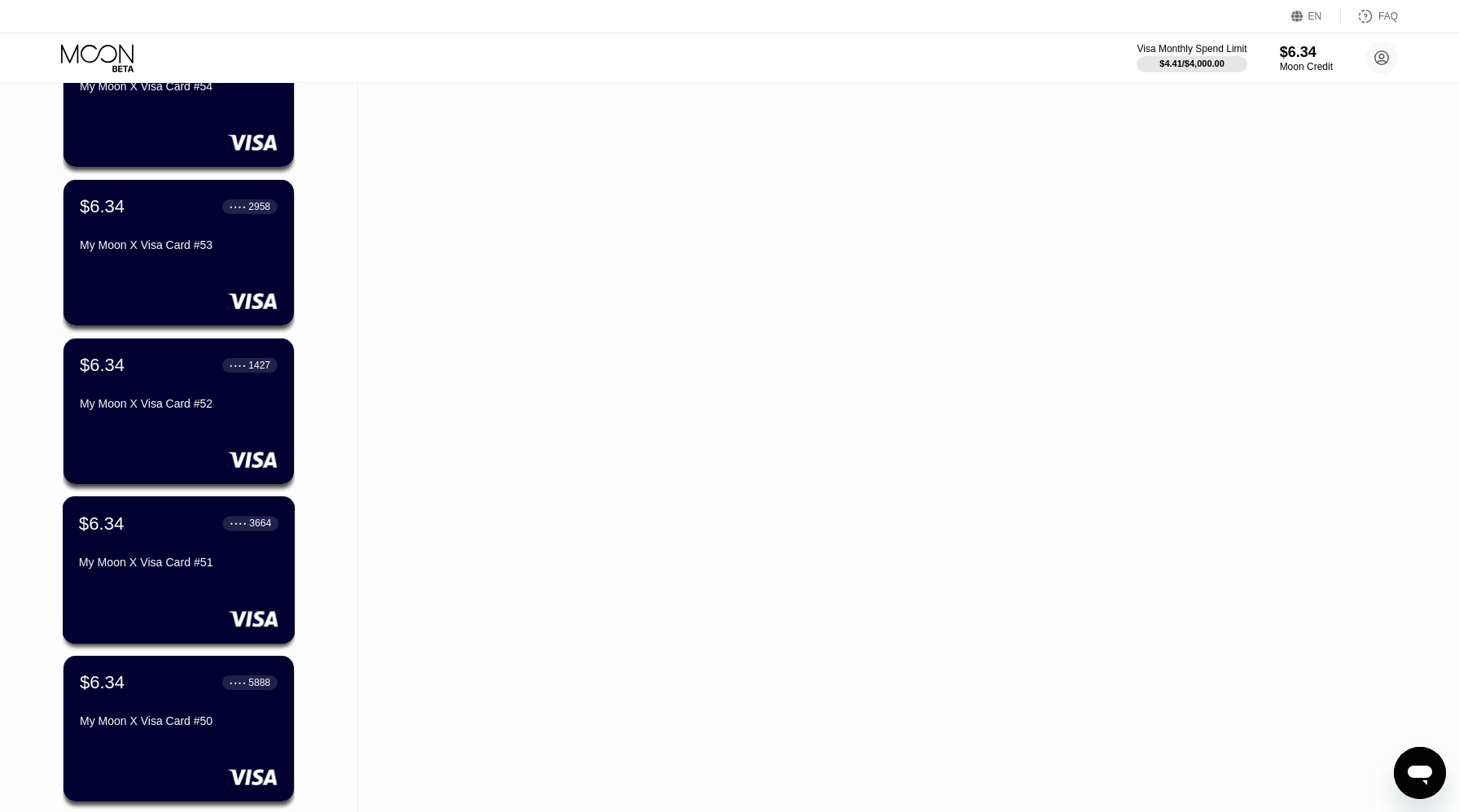
scroll to position [12407, 0]
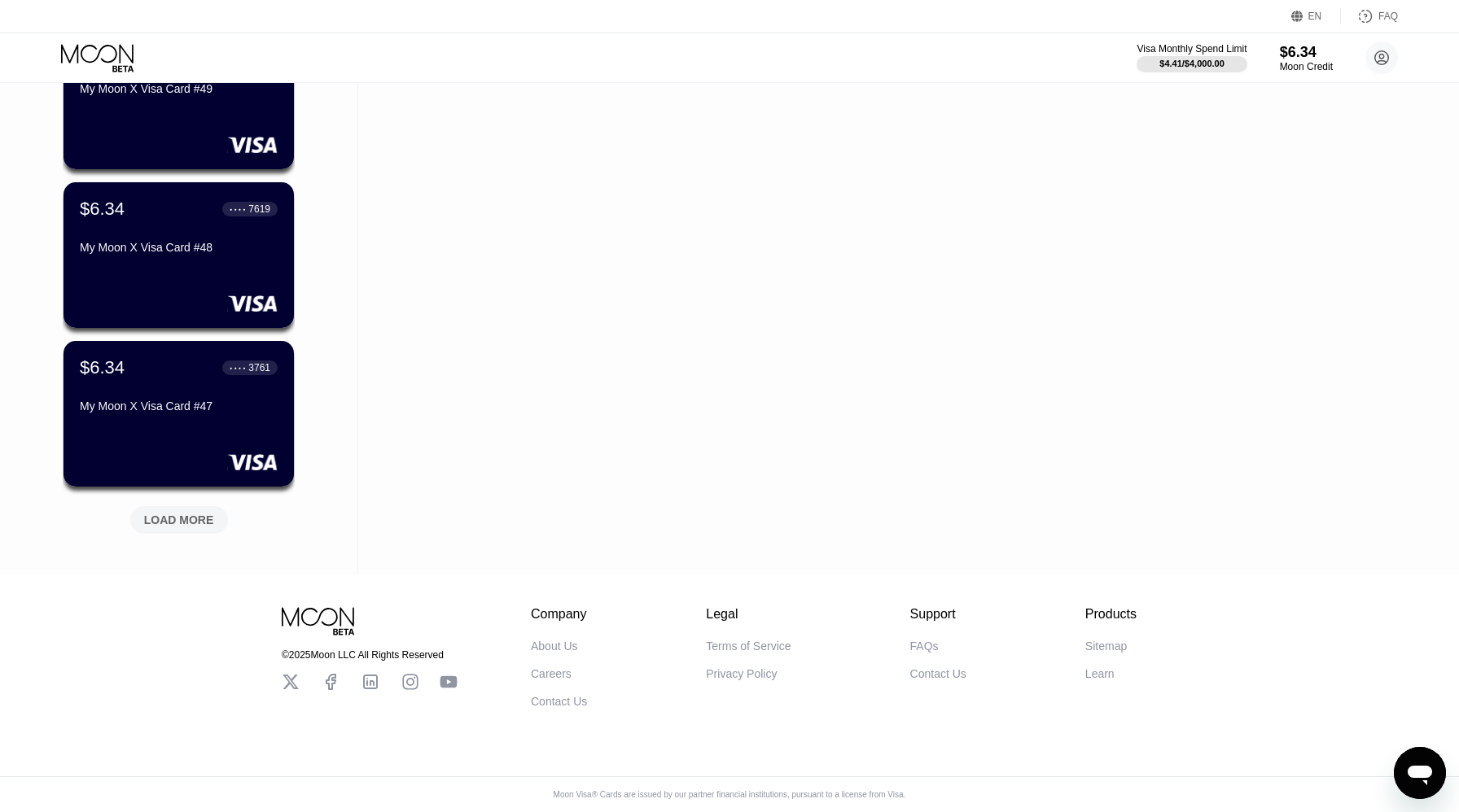
click at [191, 520] on div "LOAD MORE" at bounding box center [179, 520] width 70 height 14
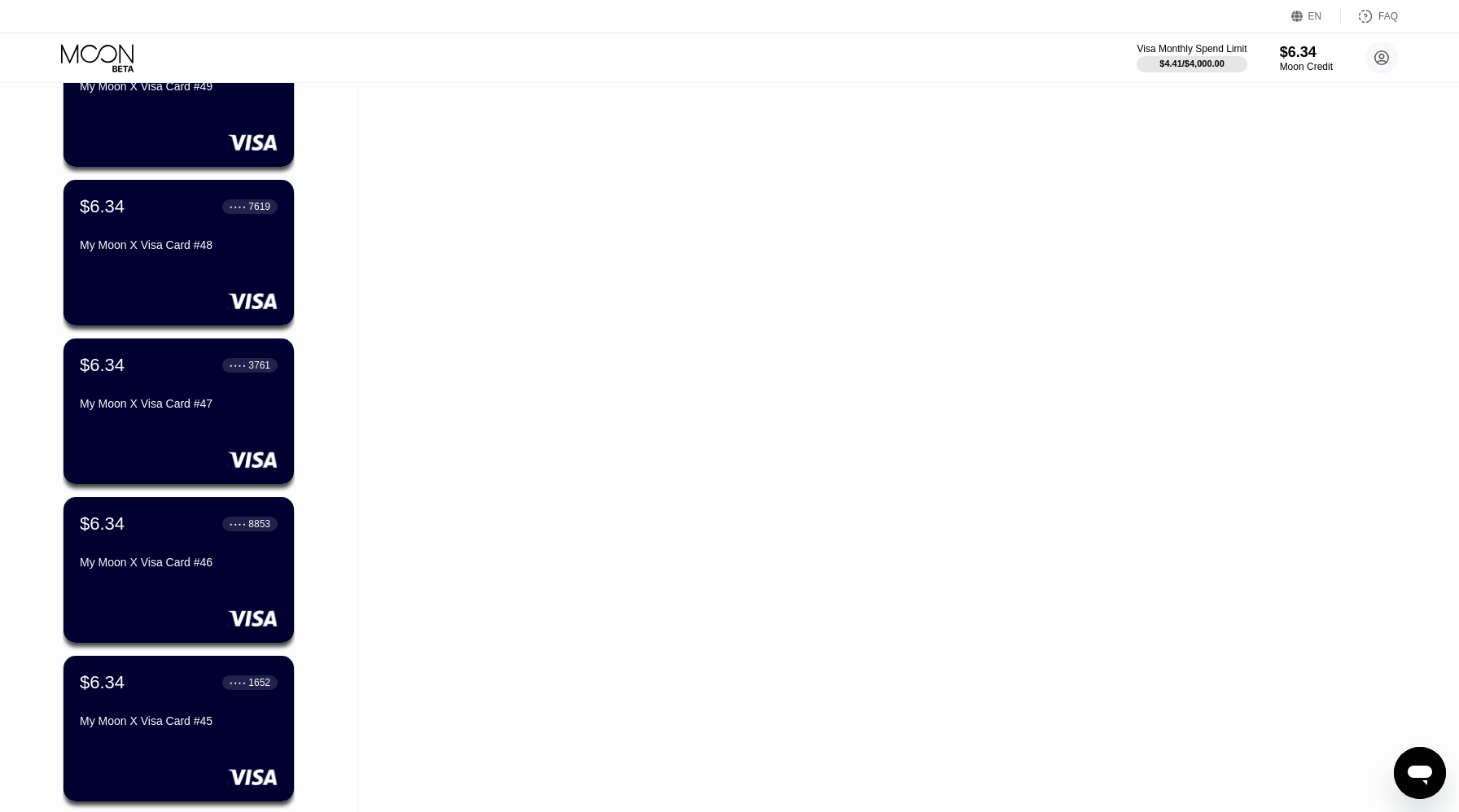
scroll to position [13201, 0]
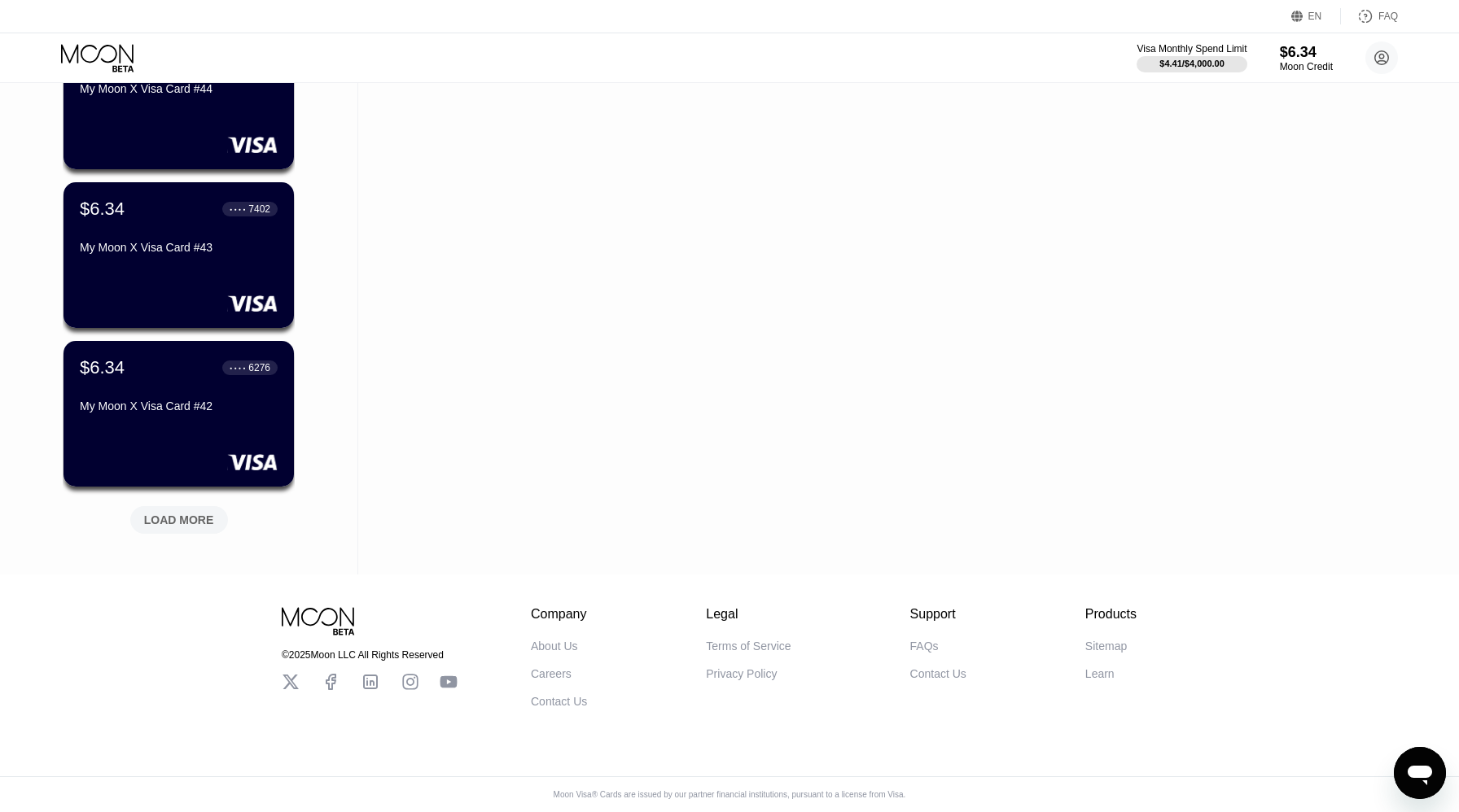
click at [191, 520] on div "LOAD MORE" at bounding box center [179, 520] width 70 height 14
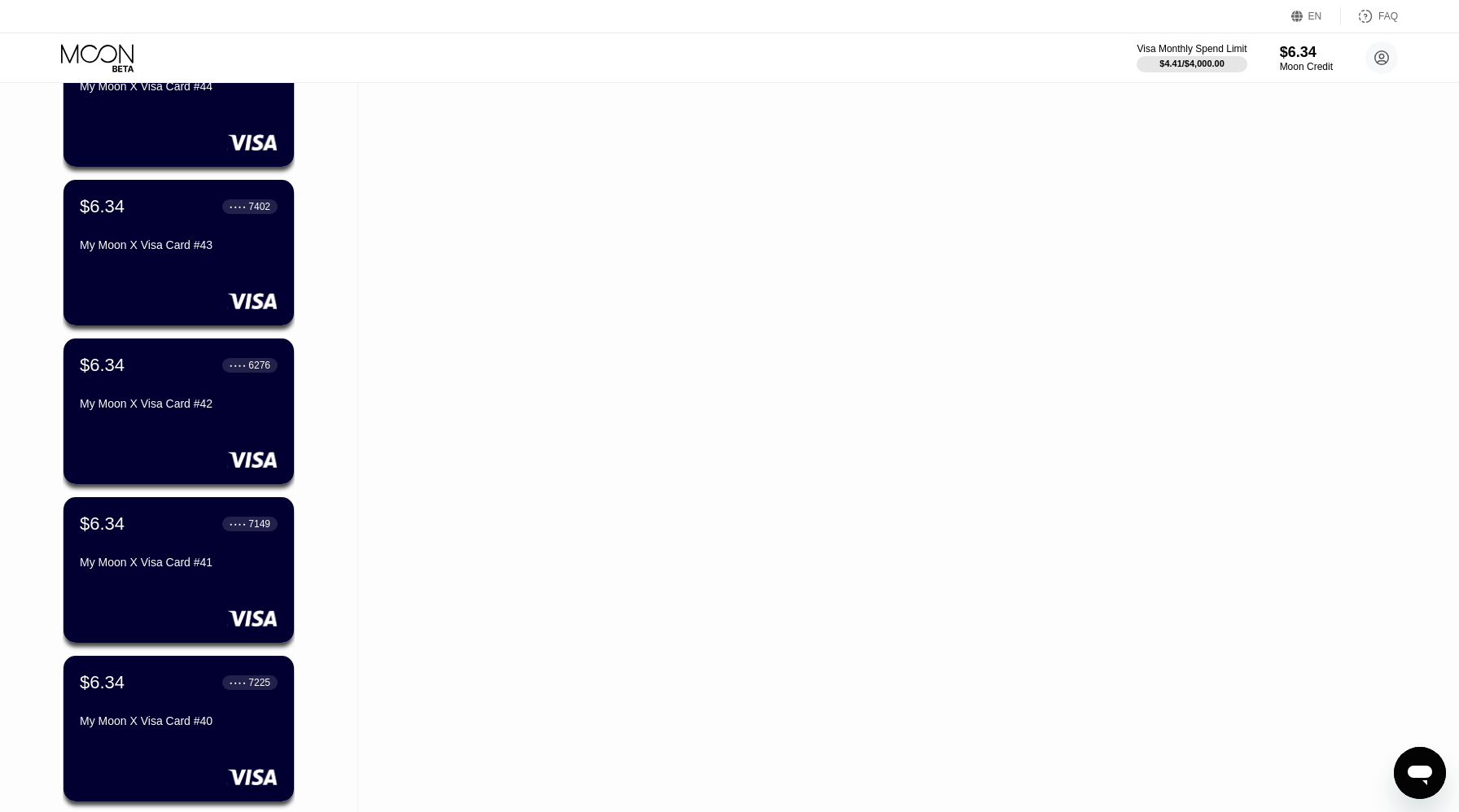
scroll to position [13994, 0]
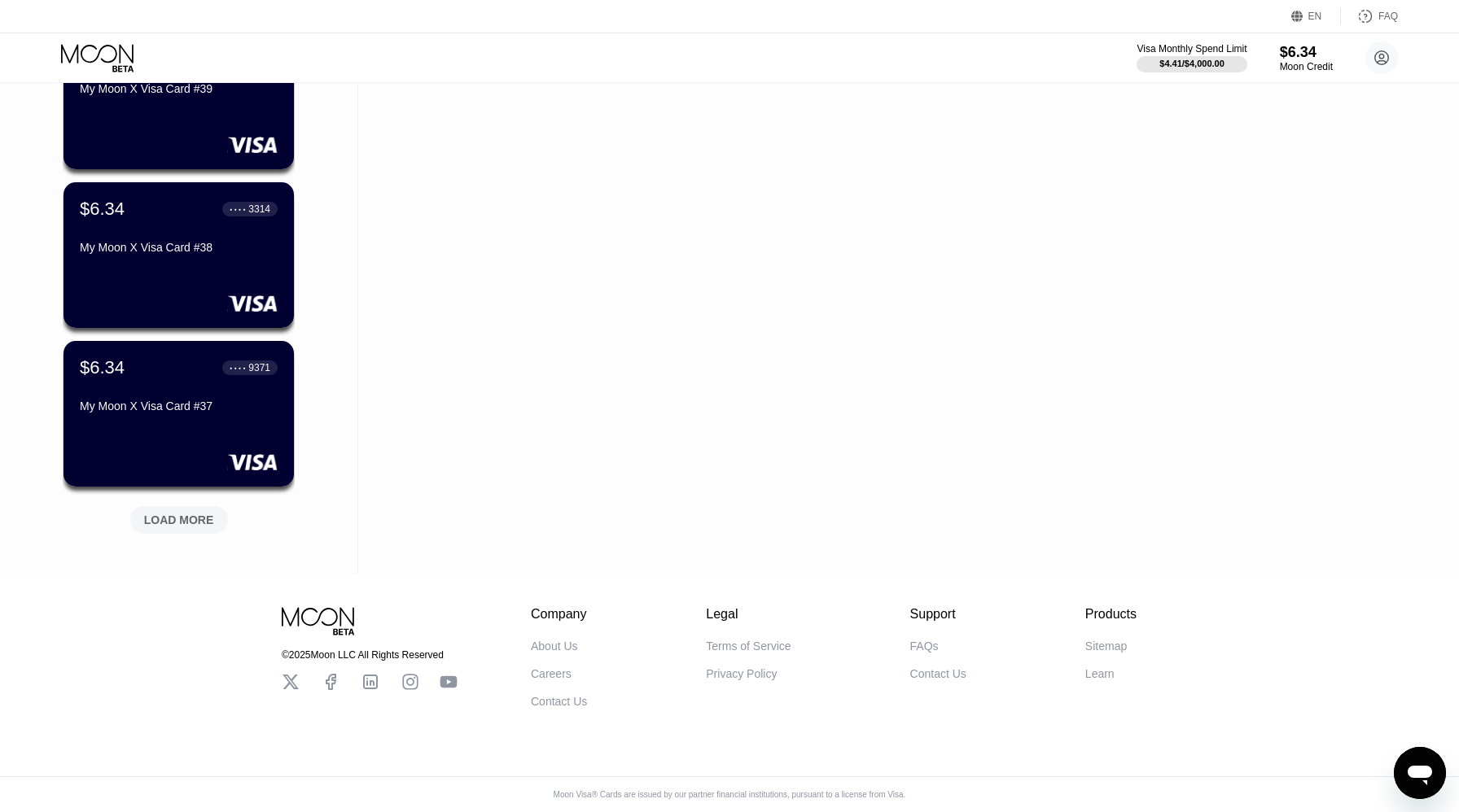
click at [191, 520] on div "LOAD MORE" at bounding box center [179, 520] width 70 height 14
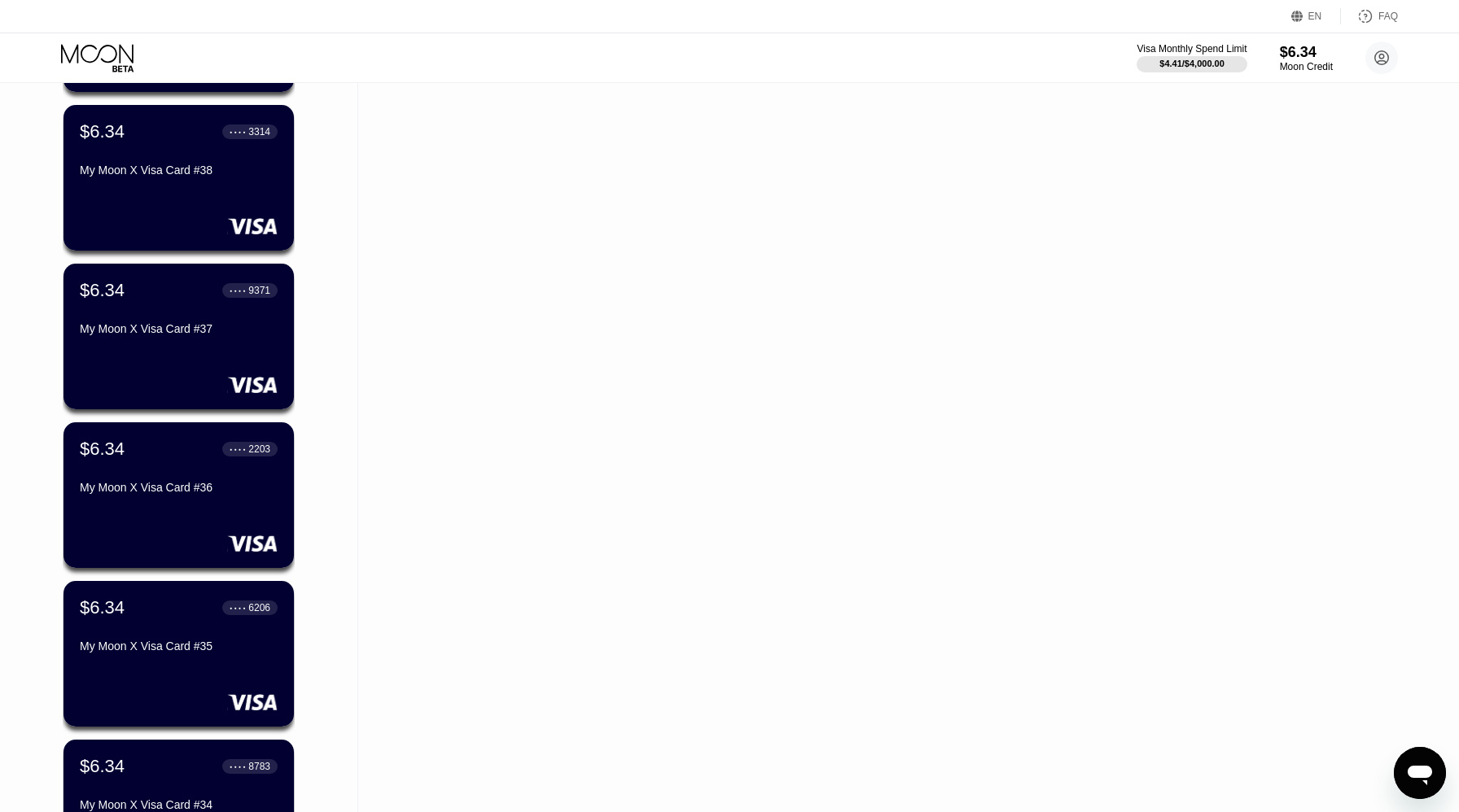
scroll to position [14788, 0]
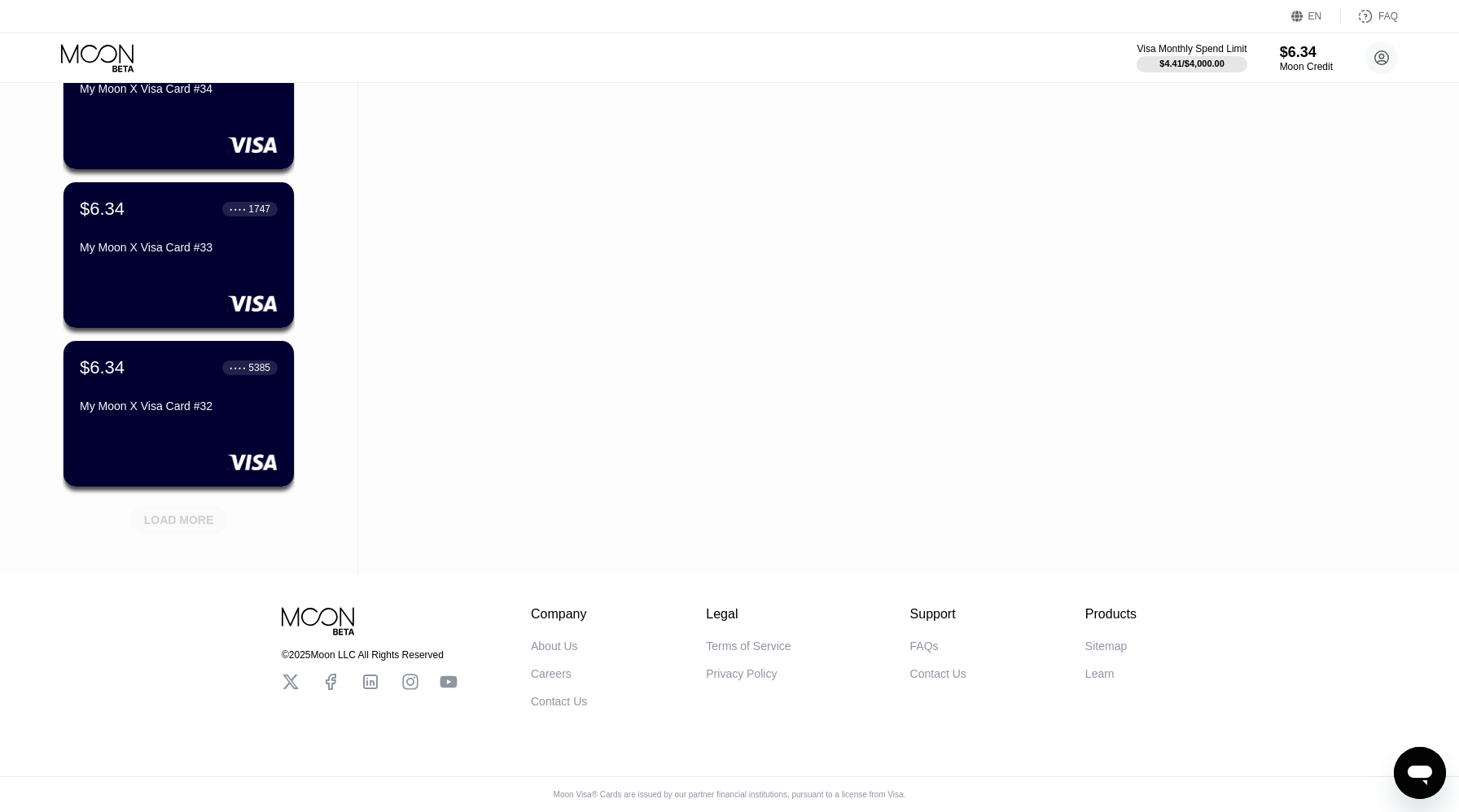
click at [191, 520] on div "LOAD MORE" at bounding box center [179, 520] width 70 height 14
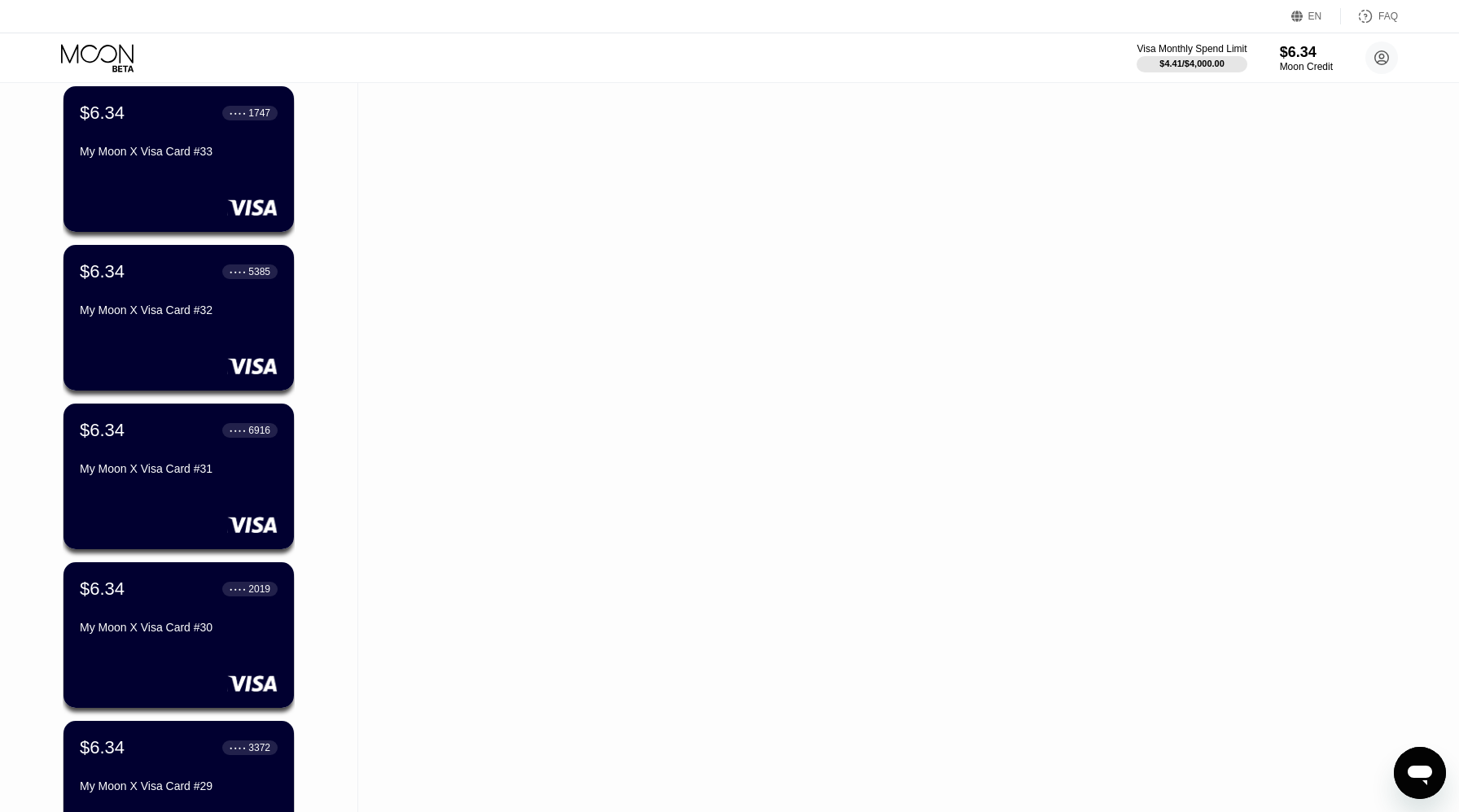
scroll to position [15581, 0]
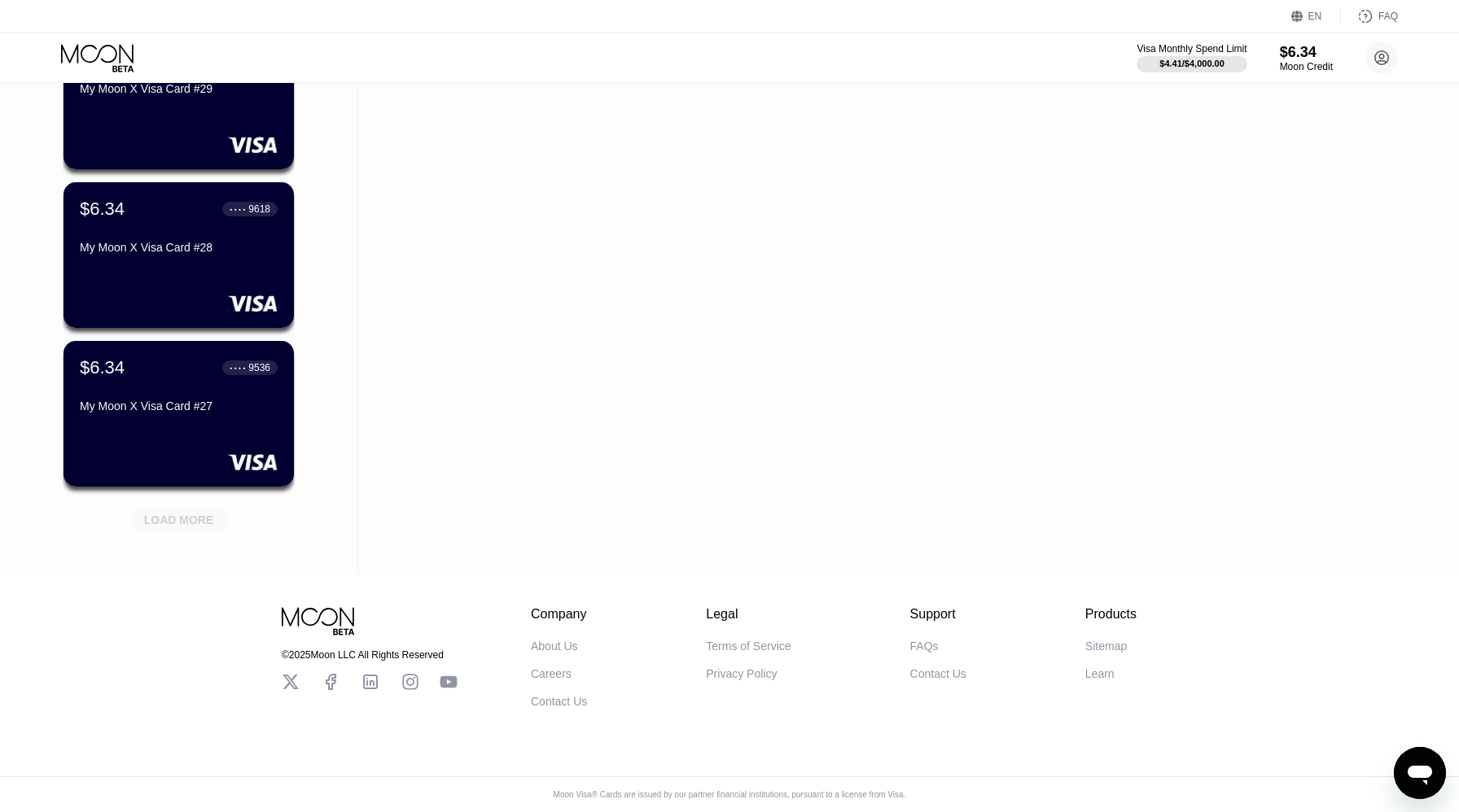
click at [191, 520] on div "LOAD MORE" at bounding box center [179, 520] width 70 height 14
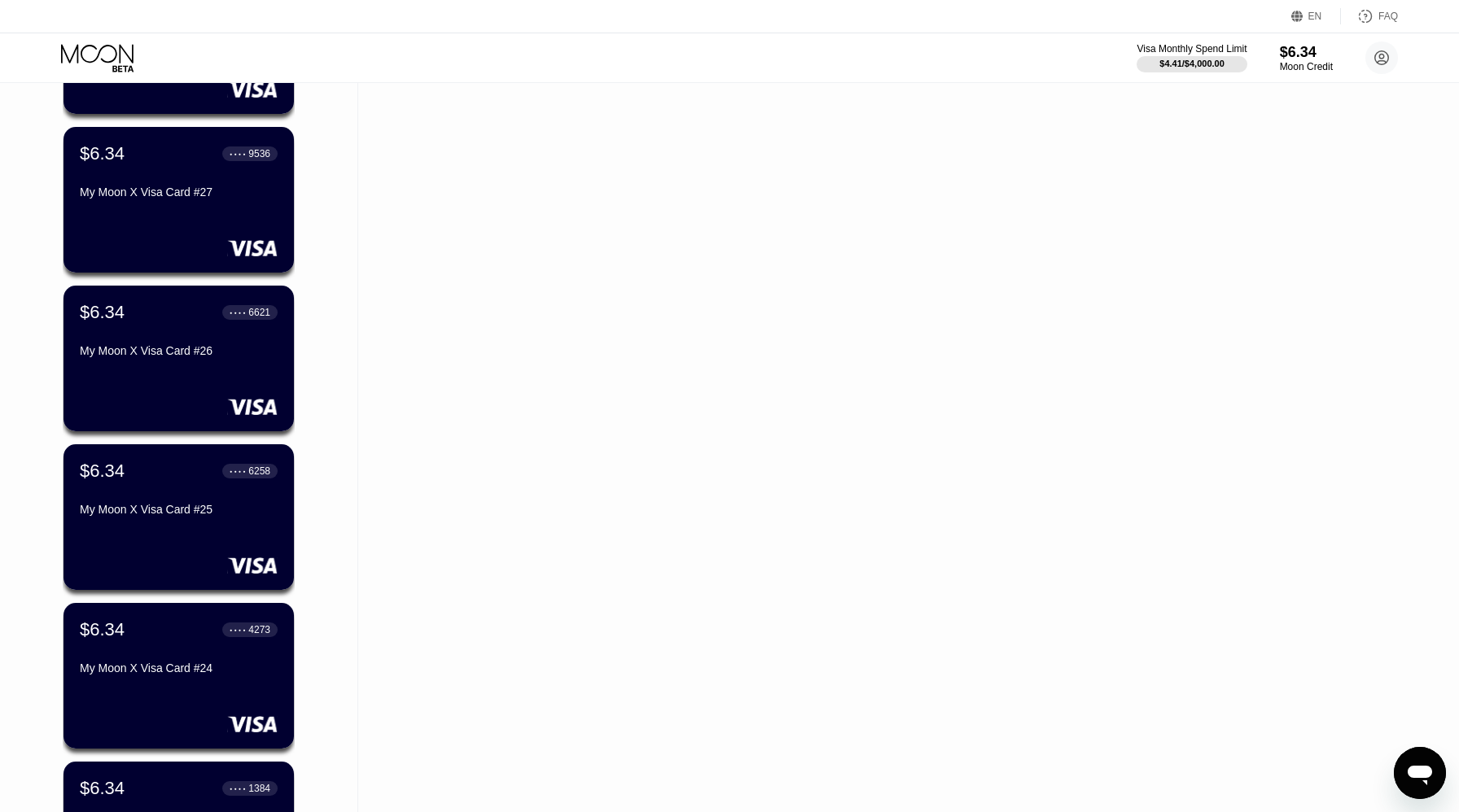
scroll to position [16375, 0]
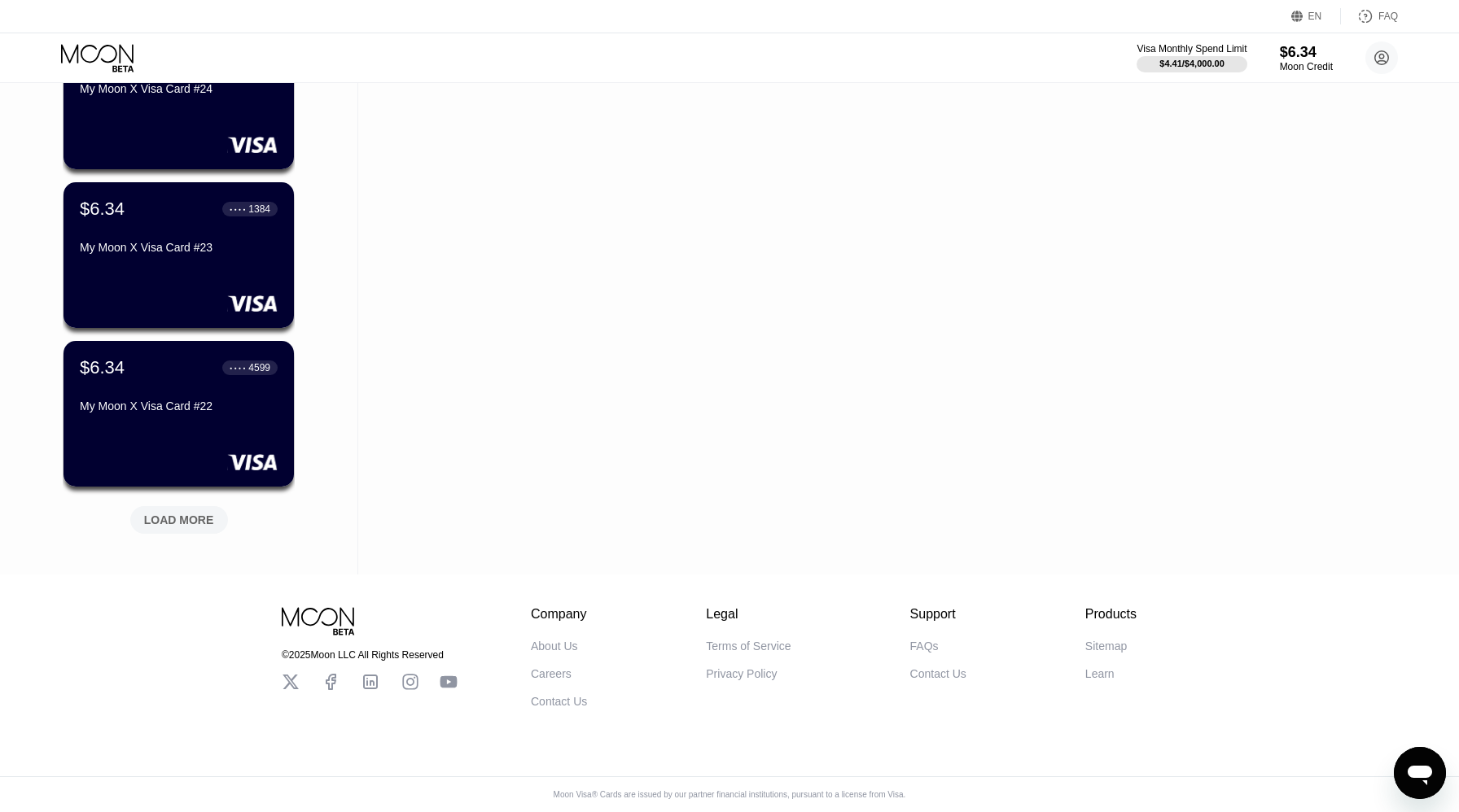
click at [191, 520] on div "LOAD MORE" at bounding box center [179, 520] width 70 height 14
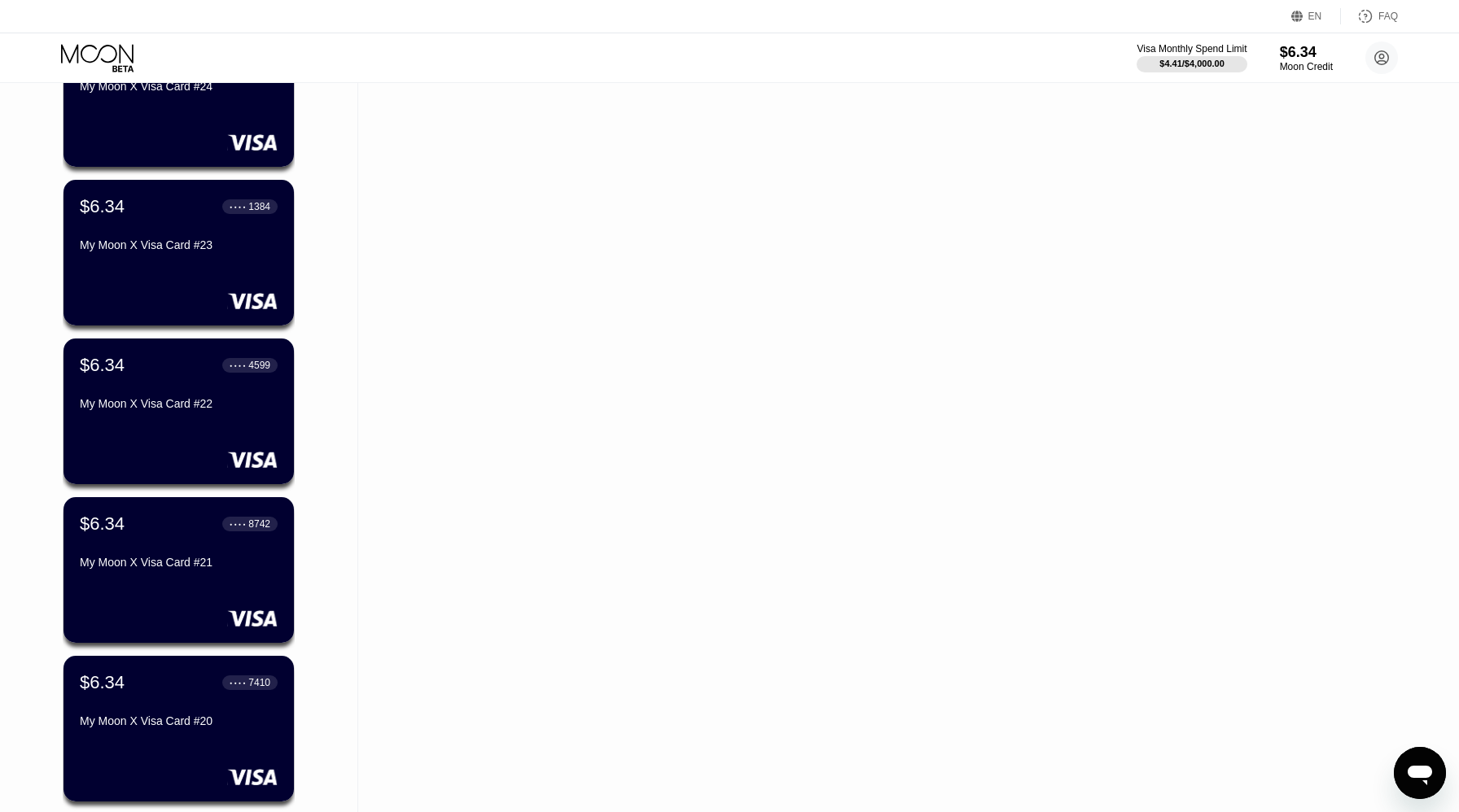
scroll to position [17170, 0]
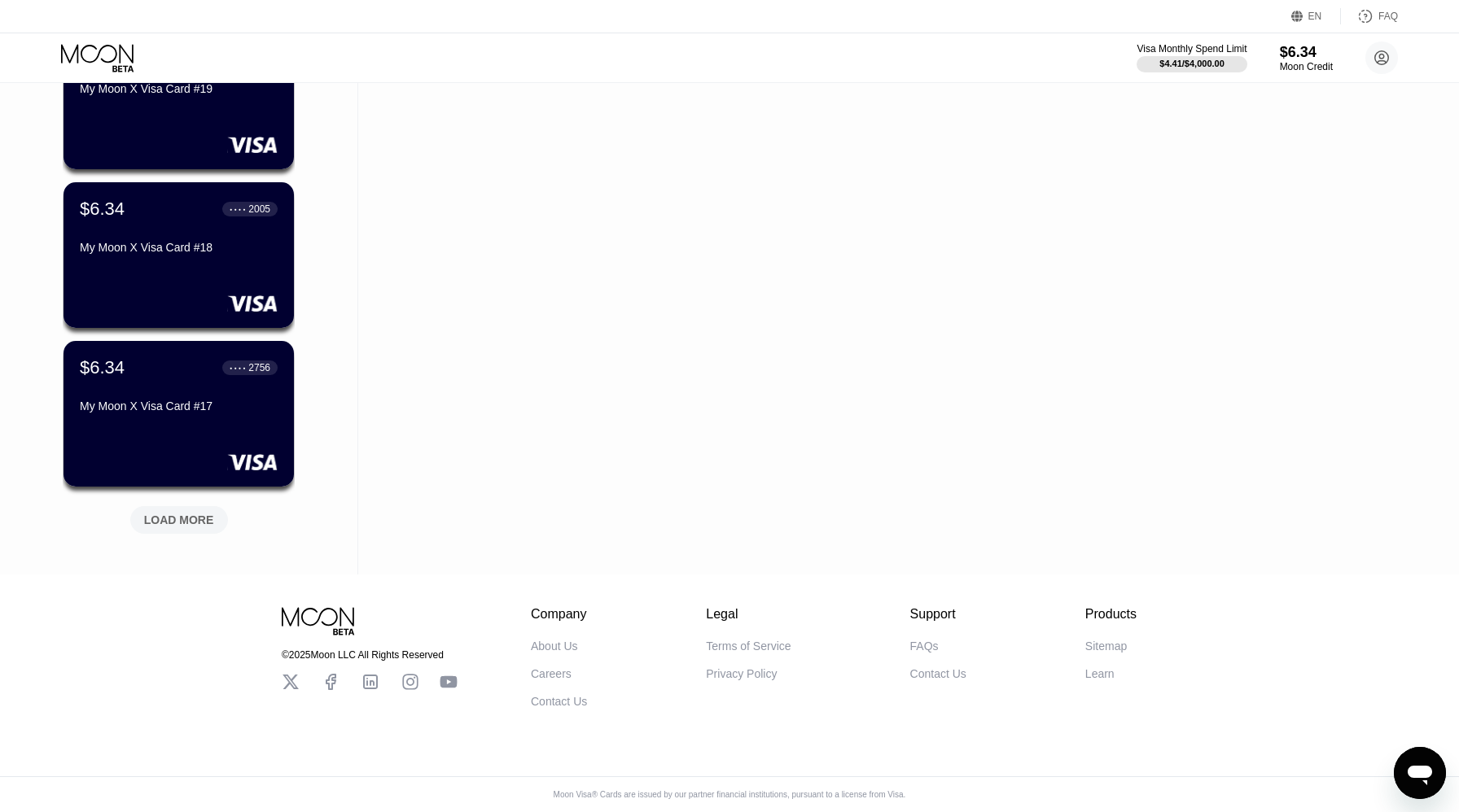
click at [179, 518] on div "LOAD MORE" at bounding box center [179, 520] width 70 height 14
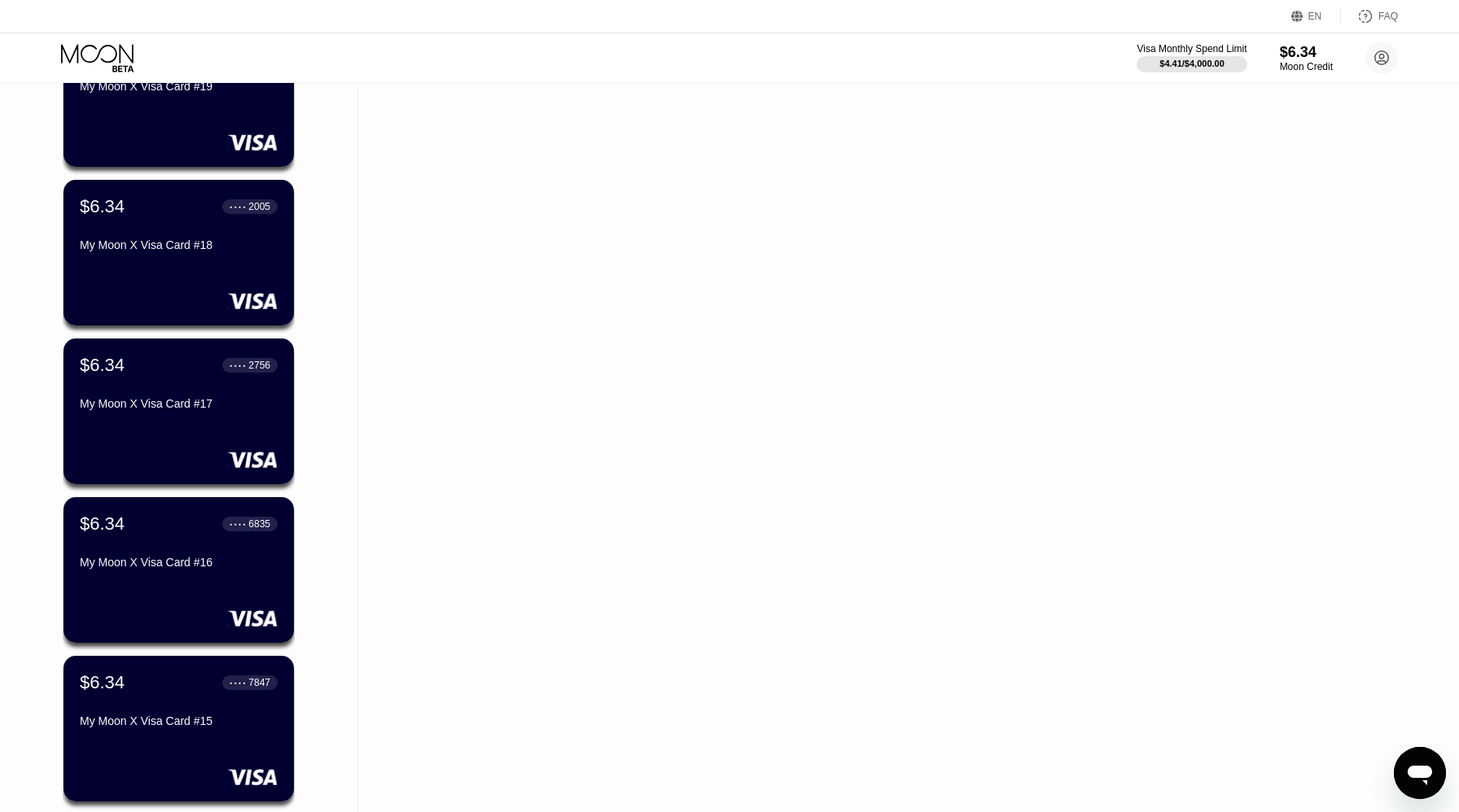
scroll to position [17963, 0]
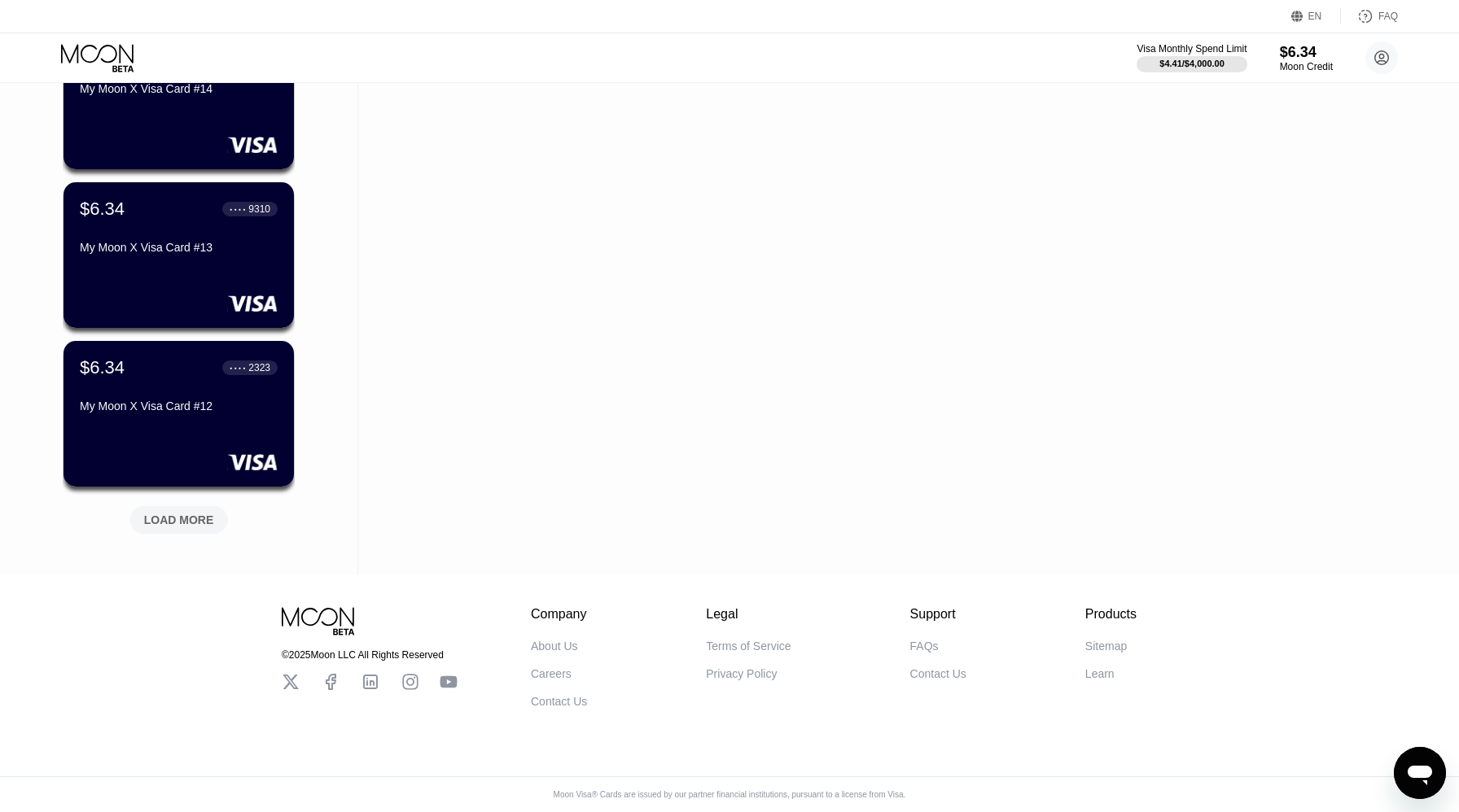
click at [179, 518] on div "LOAD MORE" at bounding box center [179, 520] width 70 height 14
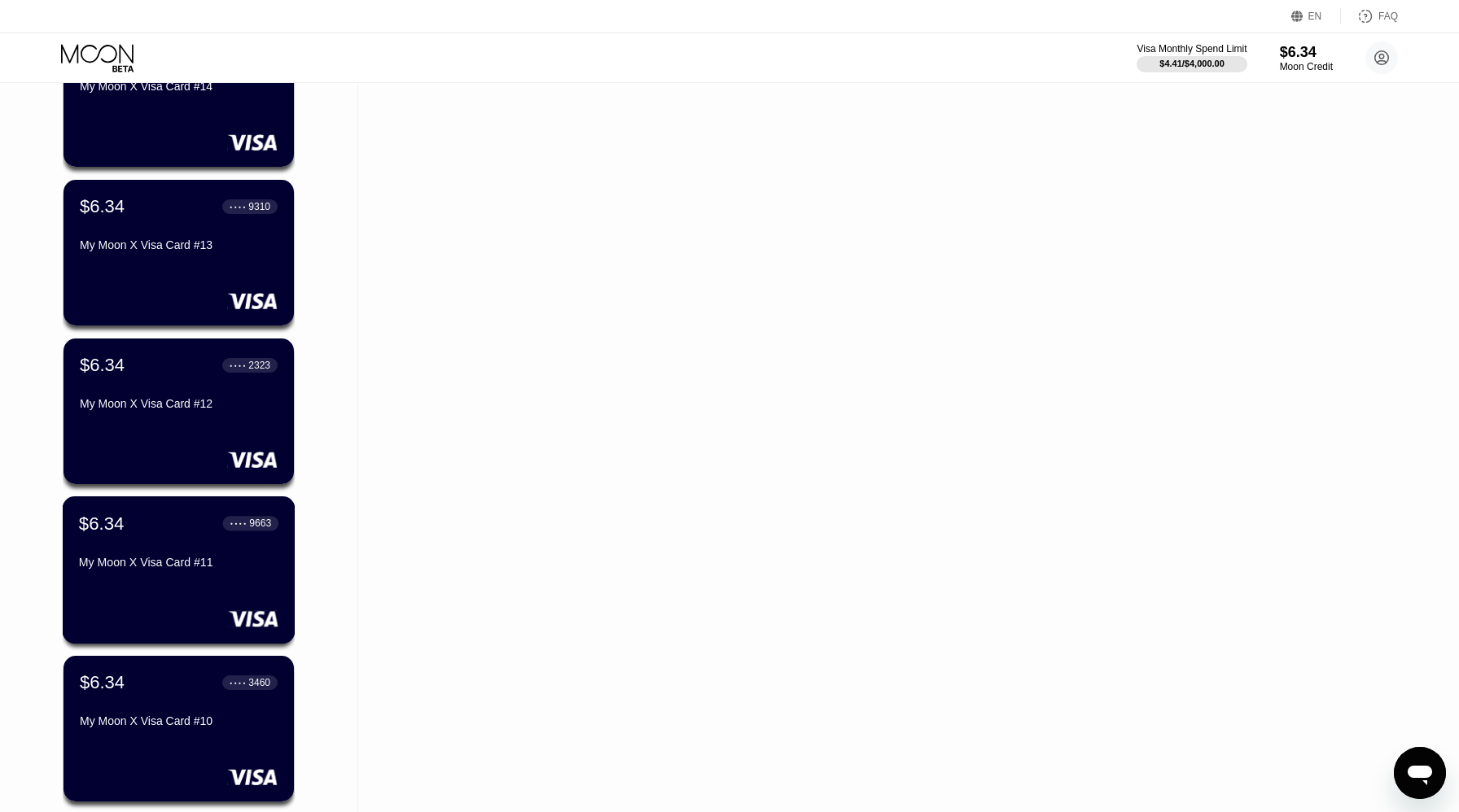
scroll to position [18401, 0]
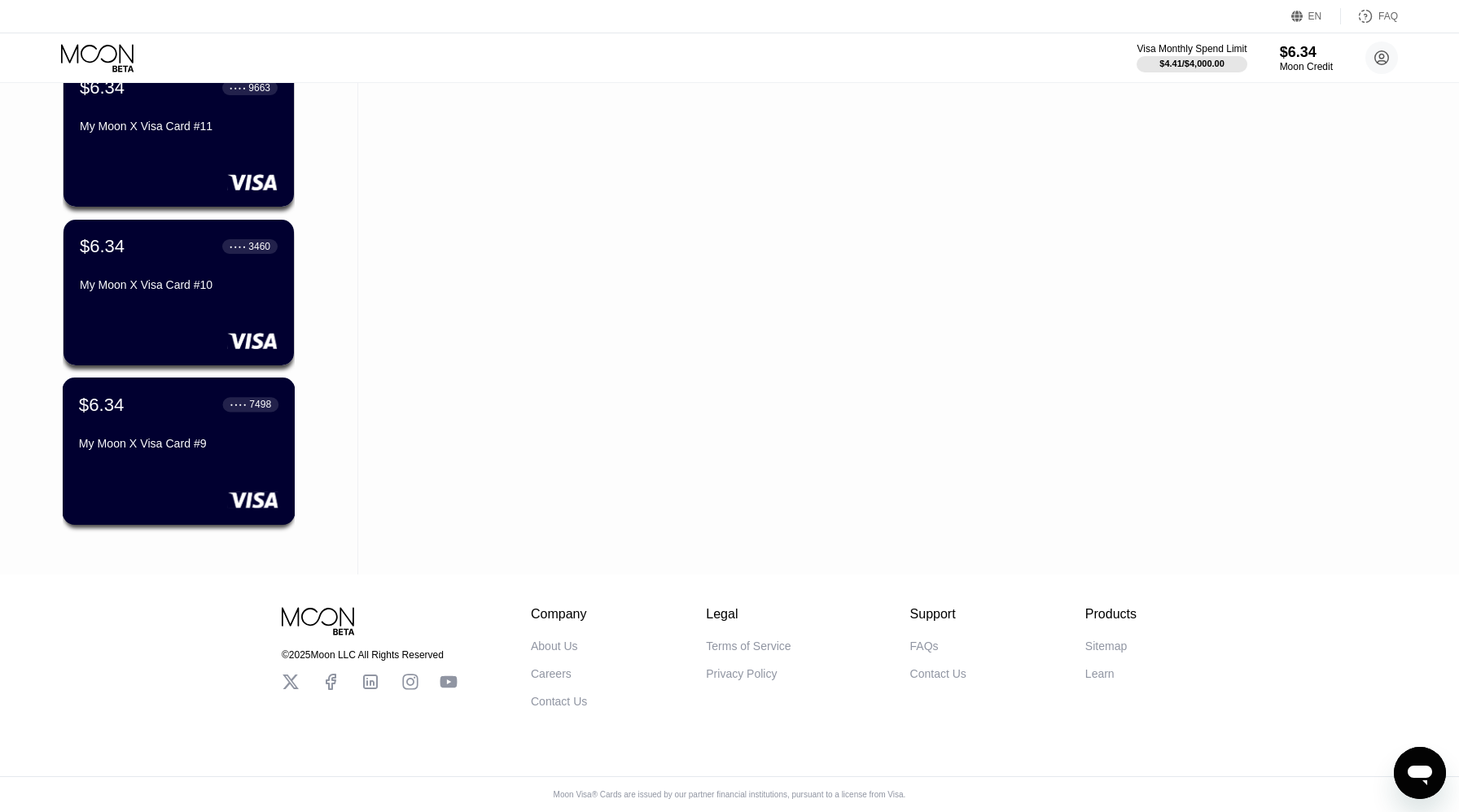
click at [179, 518] on div "$6.34 ● ● ● ● 7498 My Moon X Visa Card #9" at bounding box center [179, 451] width 232 height 147
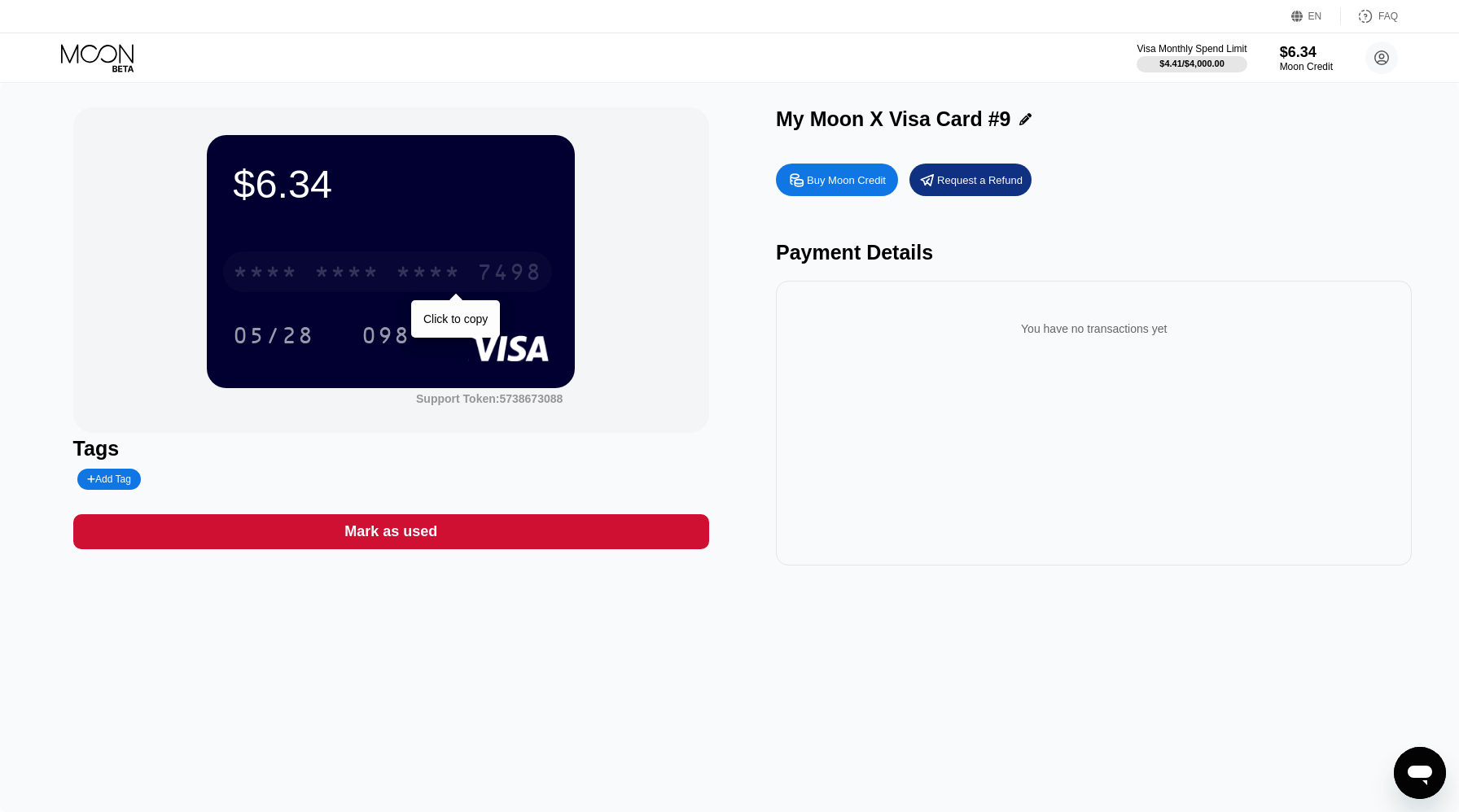
click at [406, 270] on div "* * * *" at bounding box center [428, 274] width 66 height 26
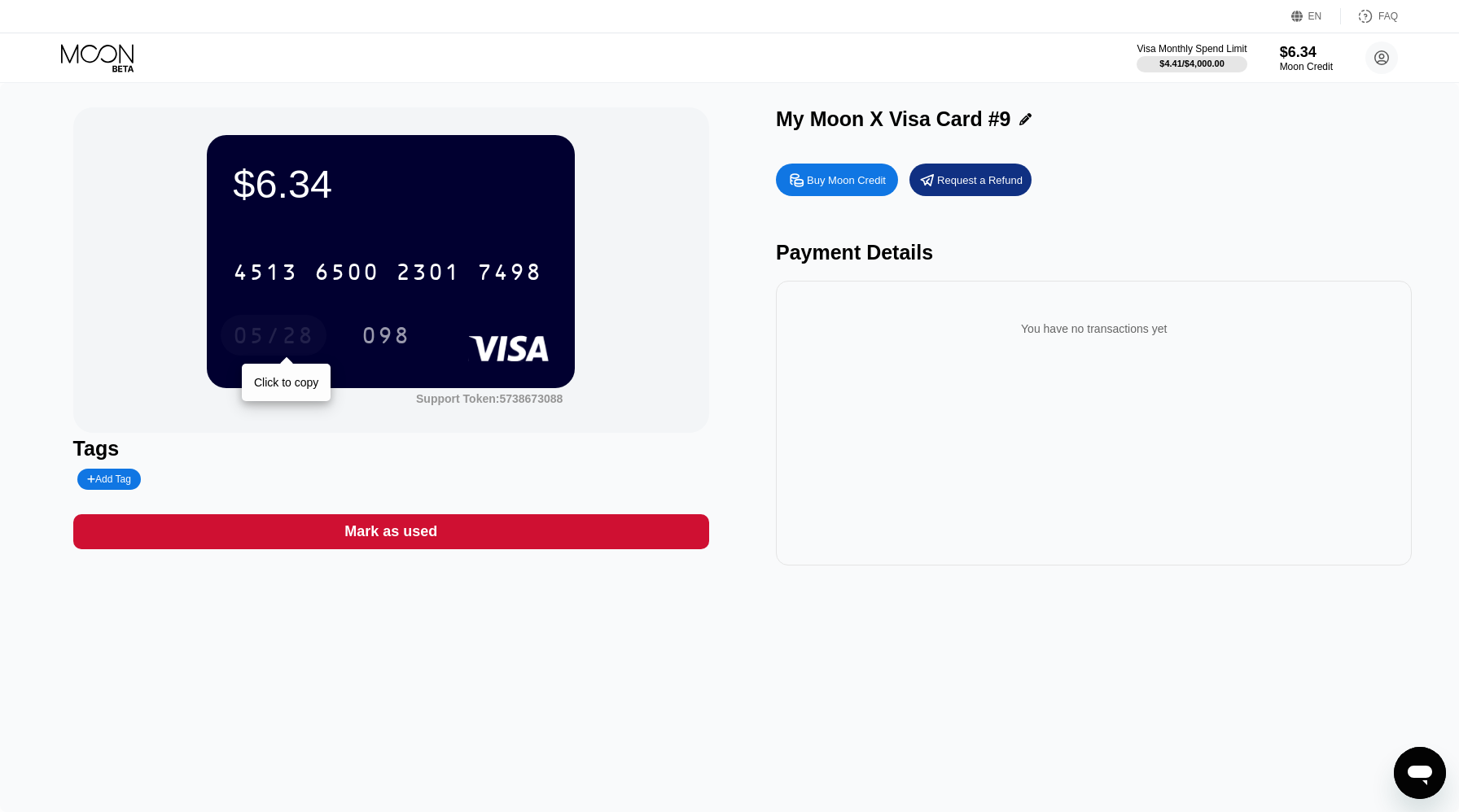
click at [293, 338] on div "05/28" at bounding box center [273, 337] width 82 height 26
